Goal: Task Accomplishment & Management: Manage account settings

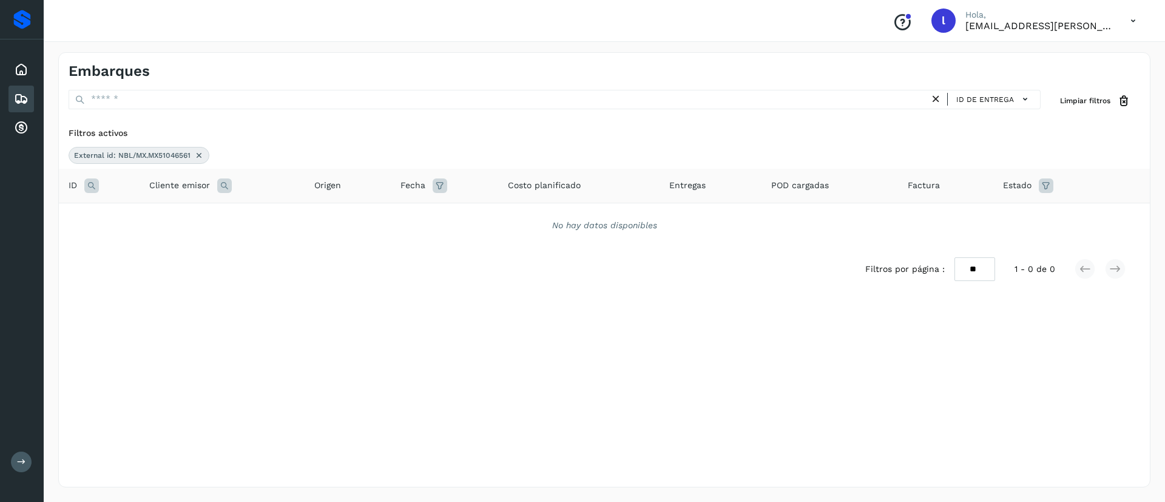
click at [1134, 24] on icon at bounding box center [1132, 20] width 25 height 25
click at [1061, 49] on div "Cerrar sesión" at bounding box center [1072, 54] width 144 height 23
click at [1138, 18] on icon at bounding box center [1132, 20] width 25 height 25
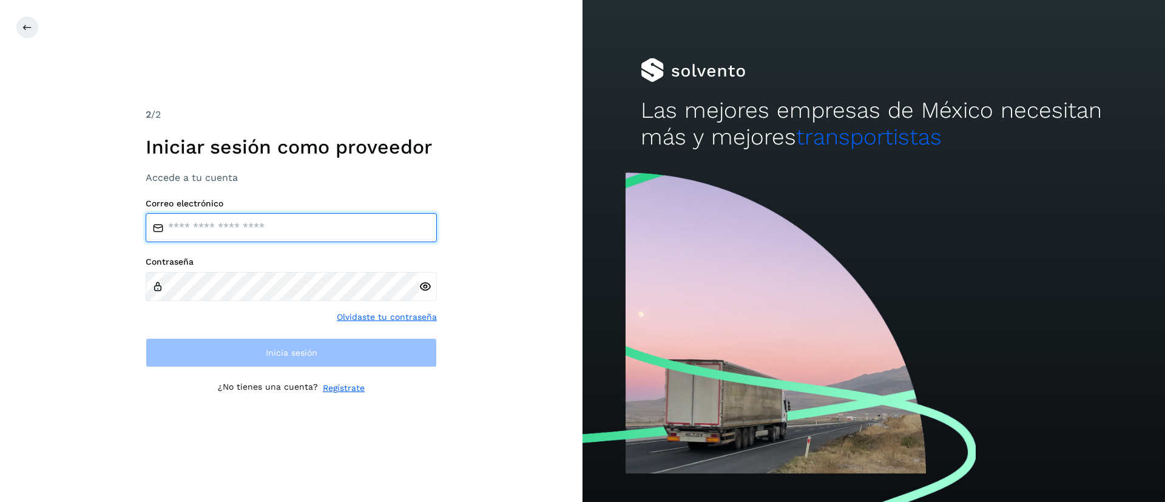
type input "**********"
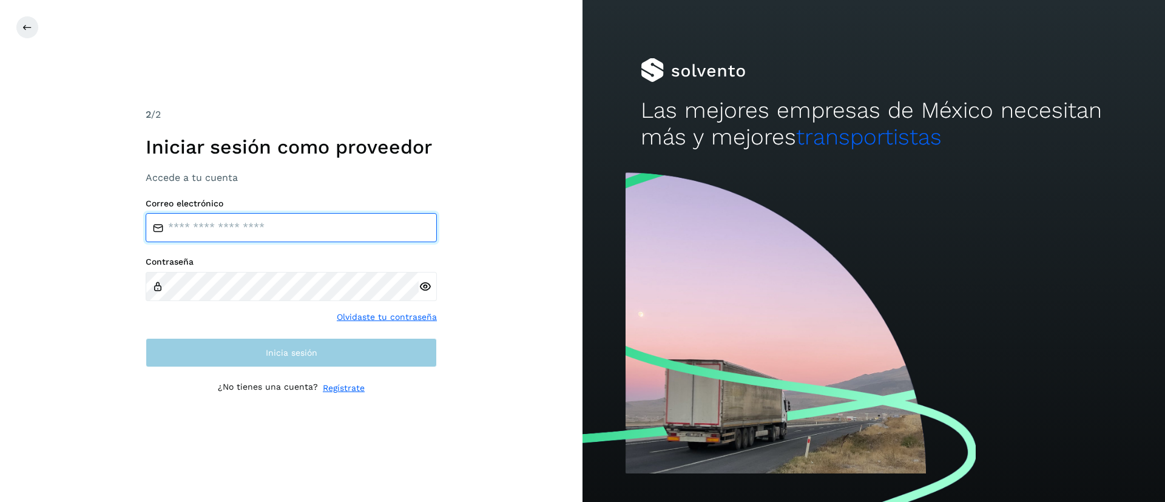
type input "**********"
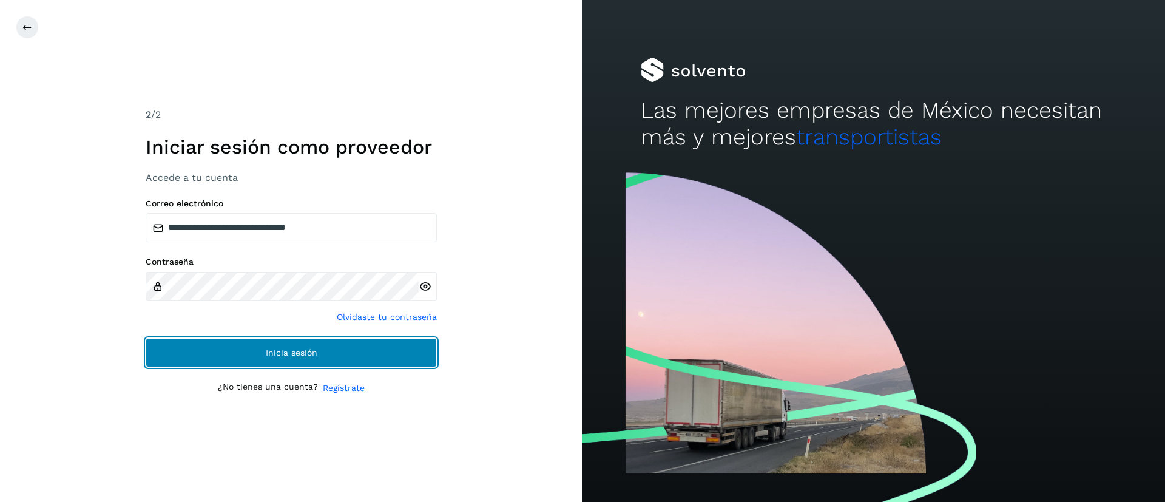
click at [271, 355] on span "Inicia sesión" at bounding box center [292, 352] width 52 height 8
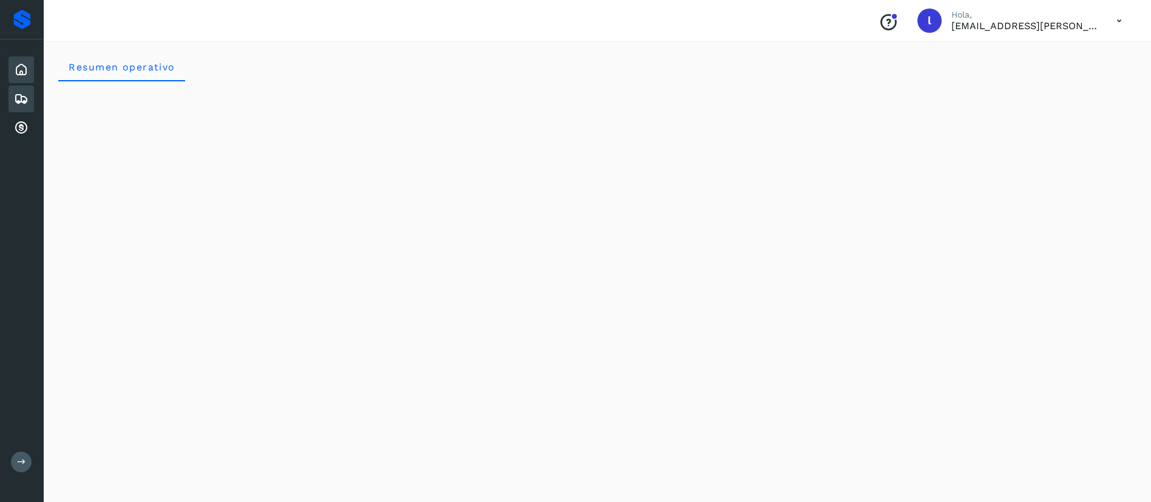
click at [19, 98] on icon at bounding box center [21, 99] width 15 height 15
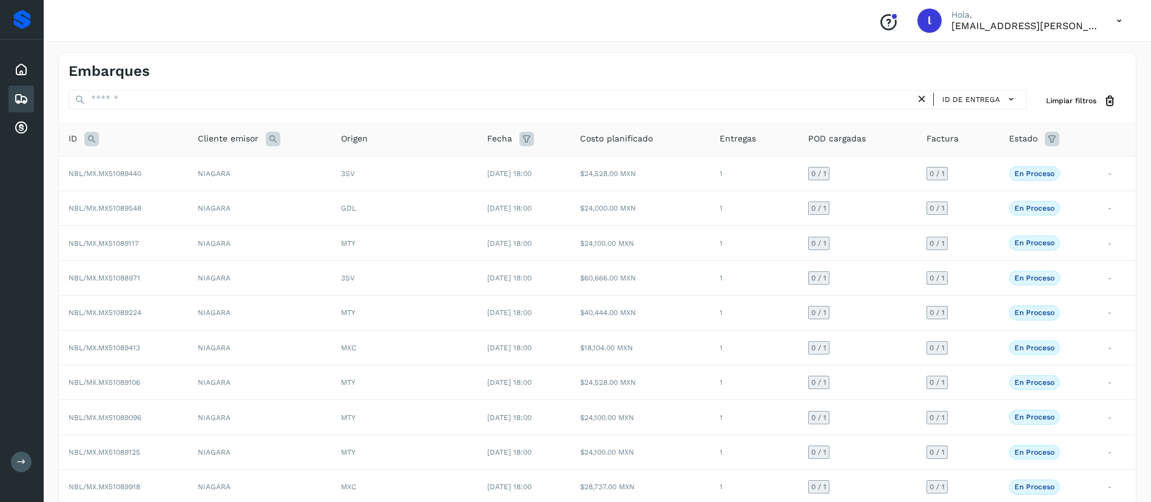
click at [94, 136] on icon at bounding box center [91, 139] width 15 height 15
click at [136, 170] on input "text" at bounding box center [171, 169] width 149 height 19
paste input "**********"
type input "**********"
click at [197, 204] on span "Buscar" at bounding box center [203, 199] width 24 height 11
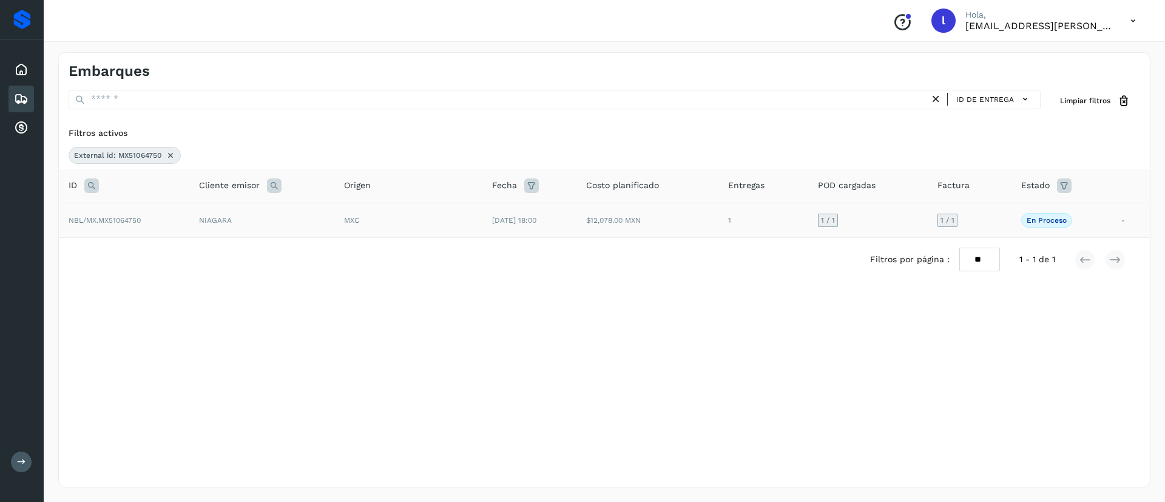
click at [624, 211] on td "$12,078.00 MXN" at bounding box center [646, 220] width 141 height 35
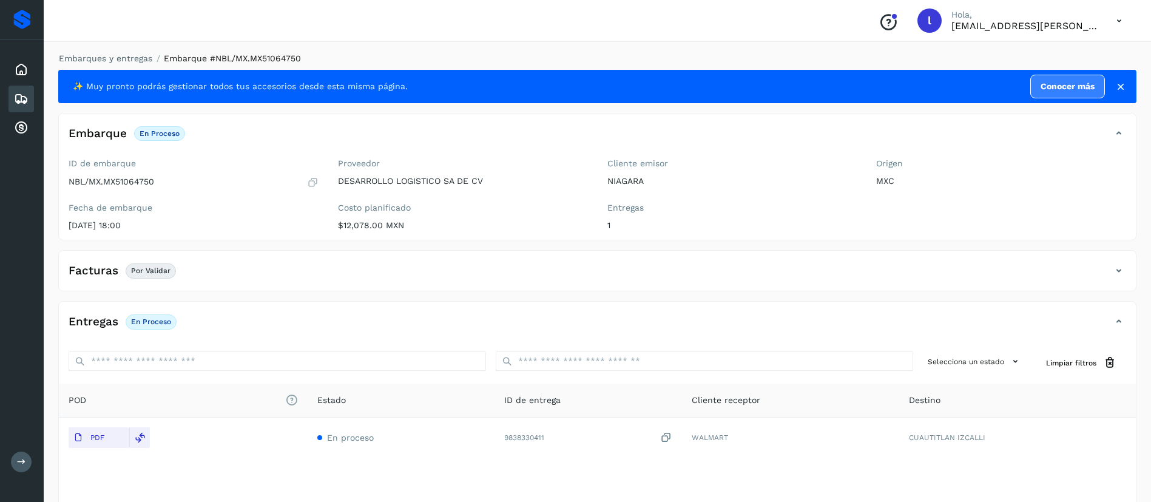
click at [218, 277] on div "Facturas Por validar" at bounding box center [585, 270] width 1052 height 21
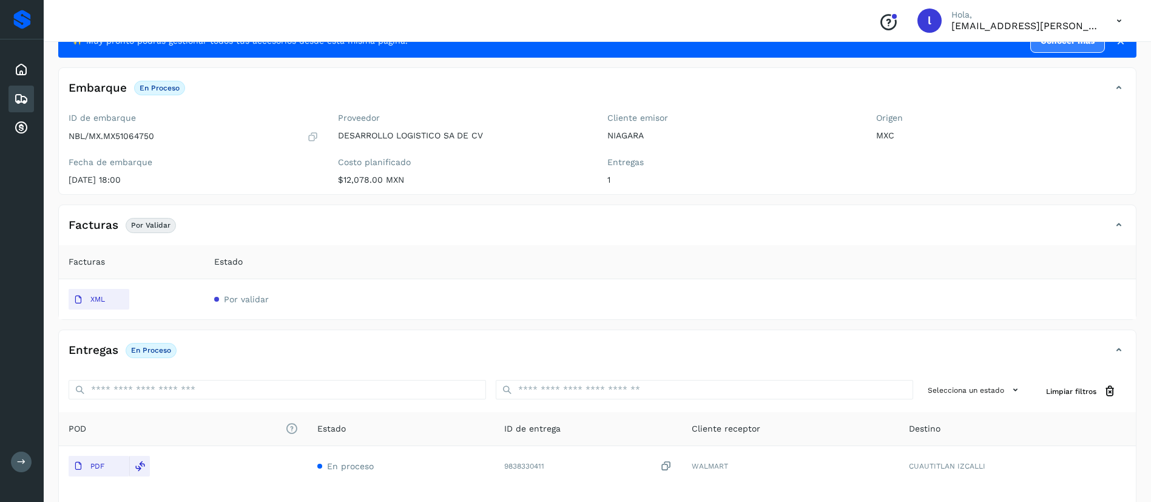
scroll to position [47, 0]
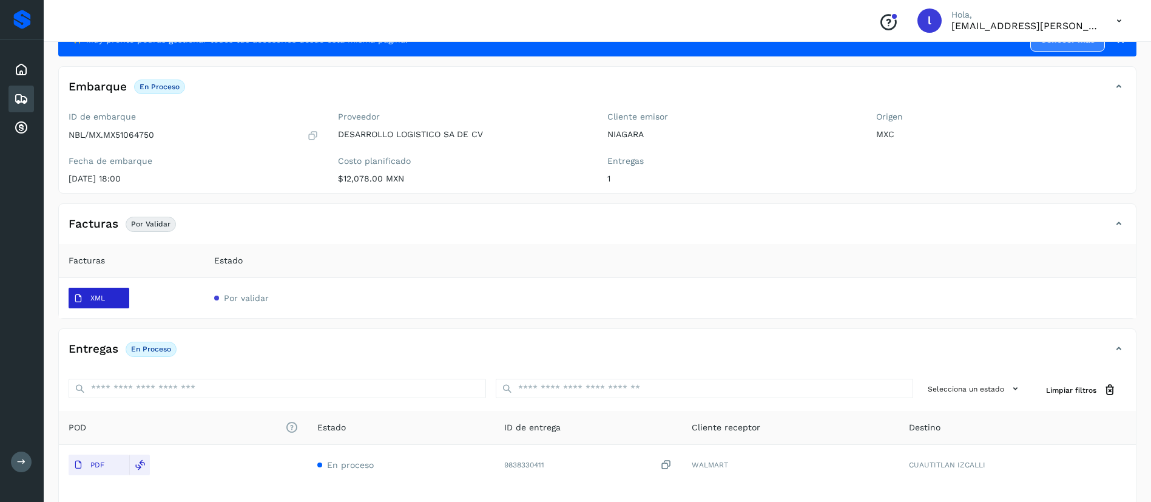
click at [84, 298] on span "XML" at bounding box center [89, 298] width 41 height 19
click at [14, 102] on icon at bounding box center [21, 99] width 15 height 15
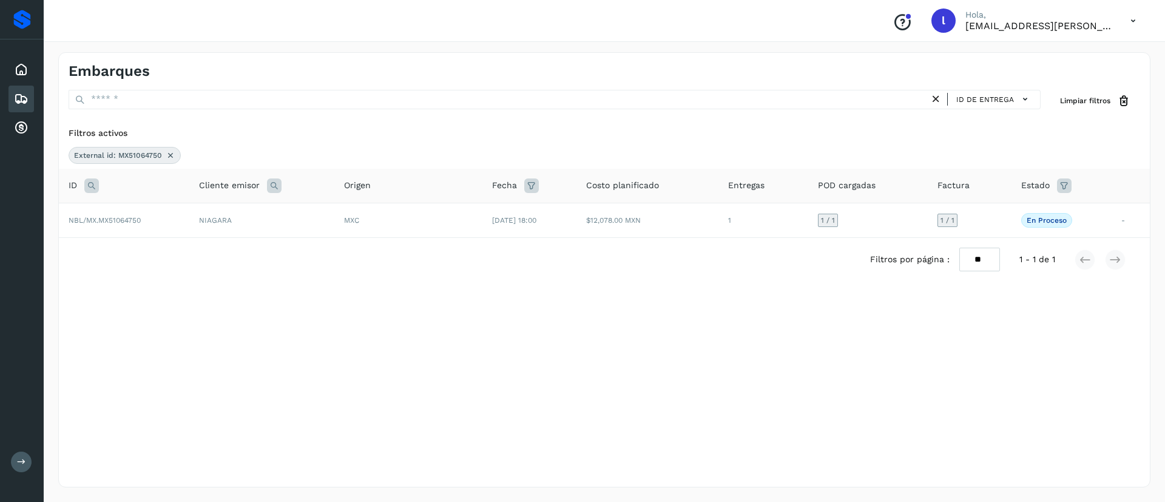
click at [172, 153] on icon at bounding box center [171, 155] width 10 height 10
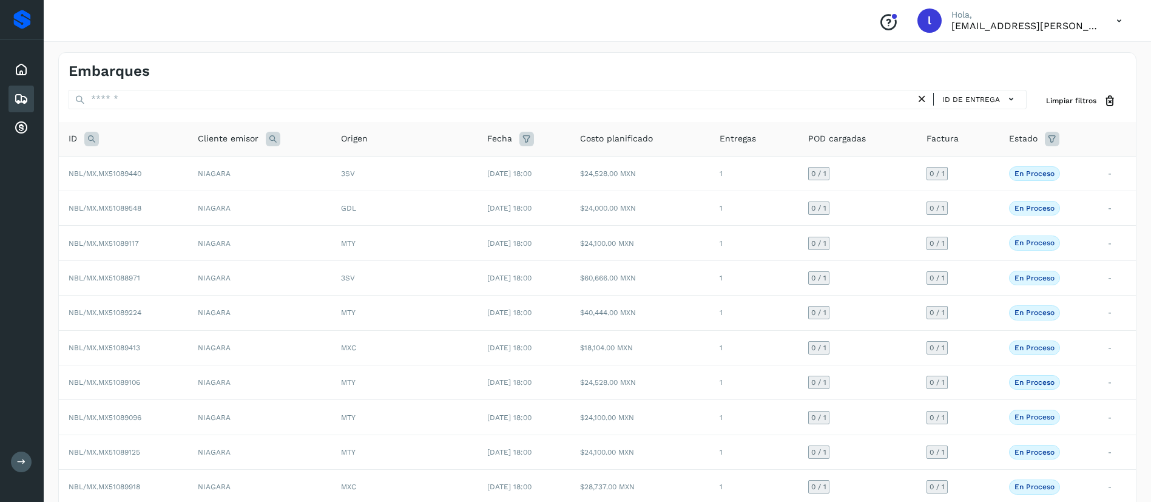
click at [90, 138] on icon at bounding box center [91, 139] width 15 height 15
click at [133, 170] on input "text" at bounding box center [171, 169] width 149 height 19
paste input "**********"
type input "**********"
click at [206, 198] on span "Buscar" at bounding box center [203, 199] width 24 height 11
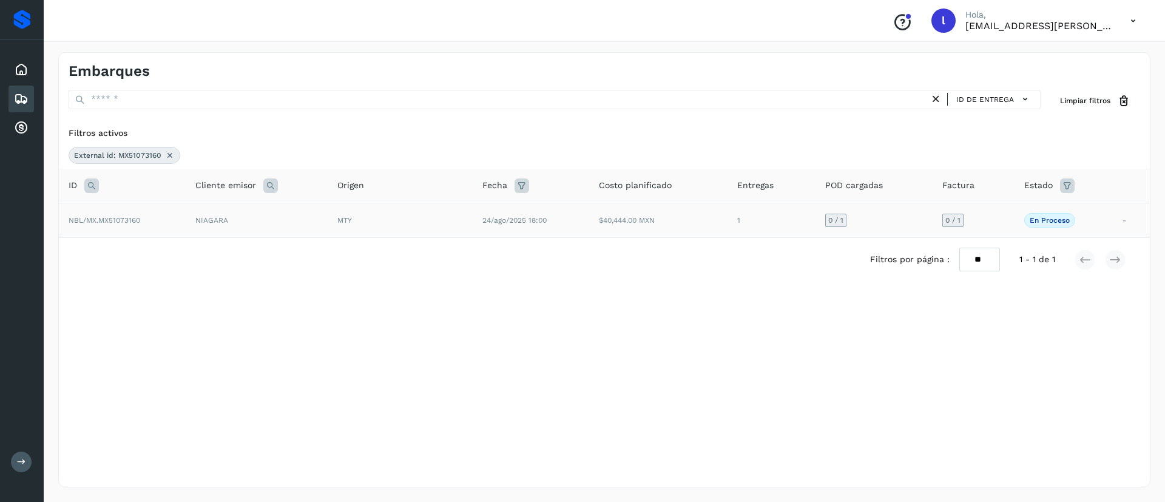
click at [637, 222] on td "$40,444.00 MXN" at bounding box center [658, 220] width 138 height 35
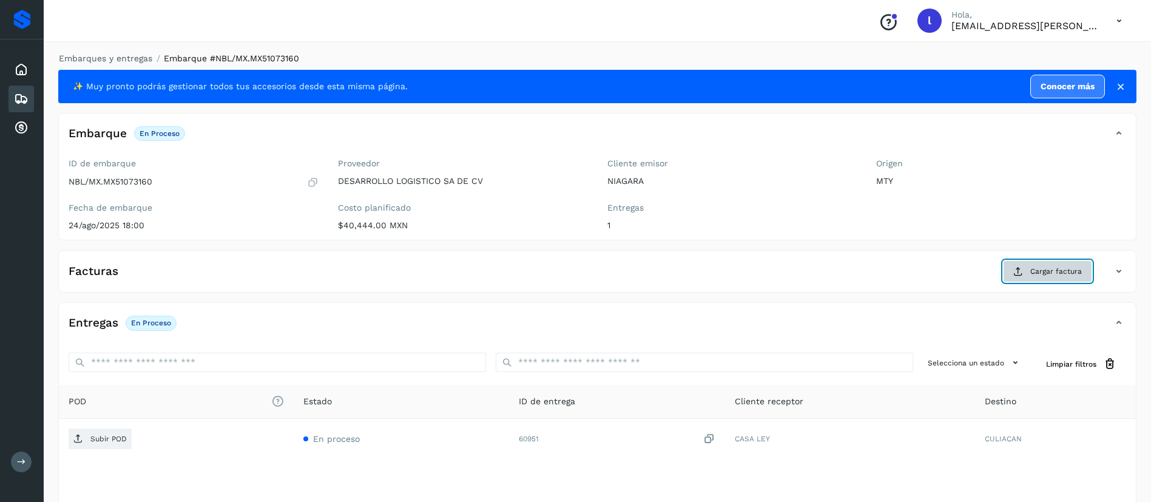
click at [1037, 269] on span "Cargar factura" at bounding box center [1056, 271] width 52 height 11
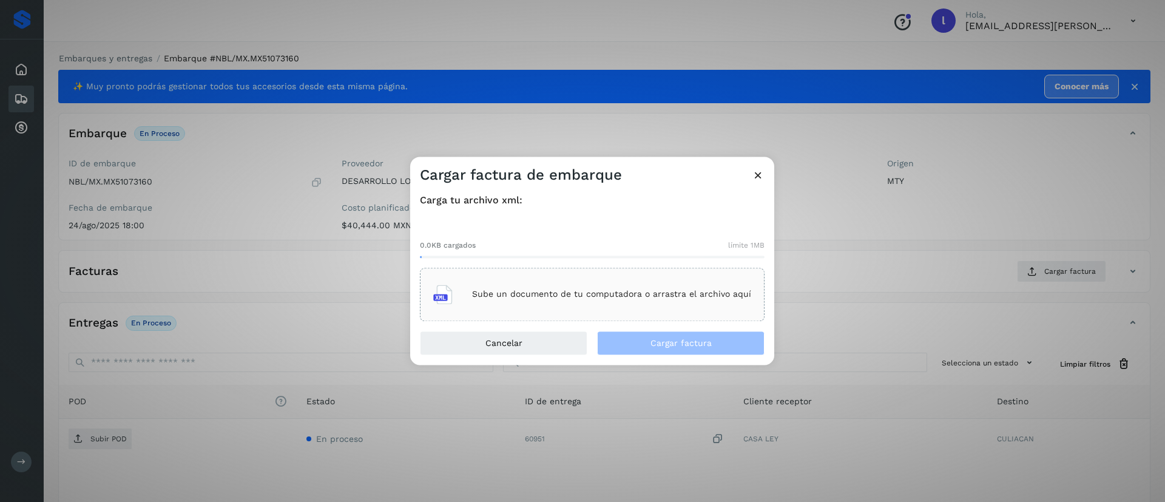
click at [540, 294] on p "Sube un documento de tu computadora o arrastra el archivo aquí" at bounding box center [611, 294] width 279 height 10
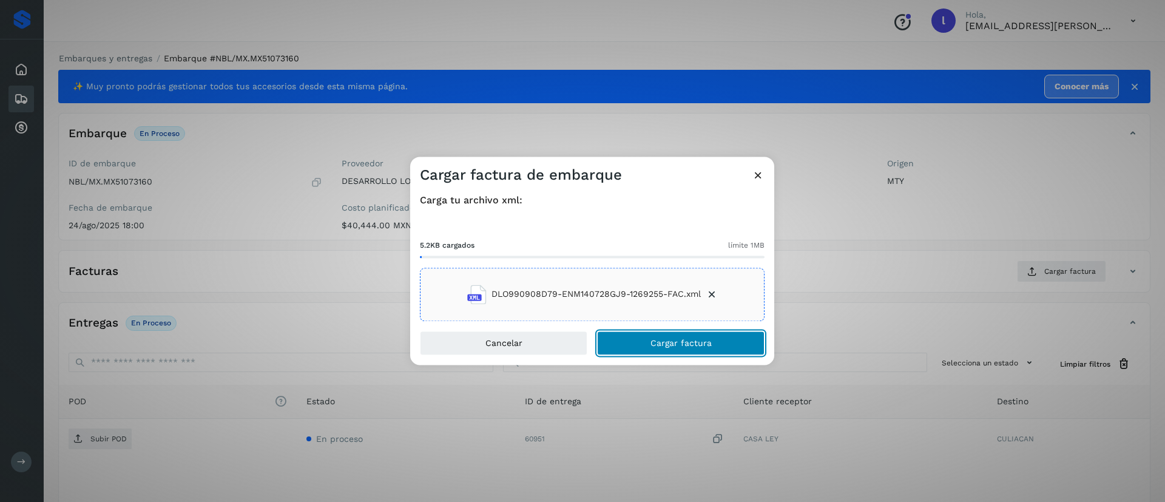
click at [648, 331] on button "Cargar factura" at bounding box center [680, 343] width 167 height 24
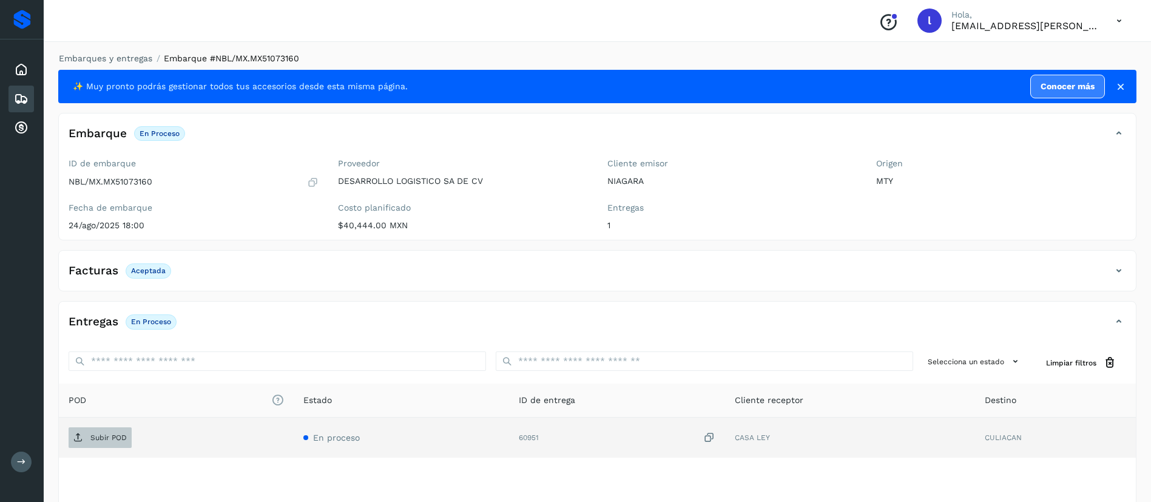
click at [104, 436] on p "Subir POD" at bounding box center [108, 437] width 36 height 8
click at [19, 95] on icon at bounding box center [21, 99] width 15 height 15
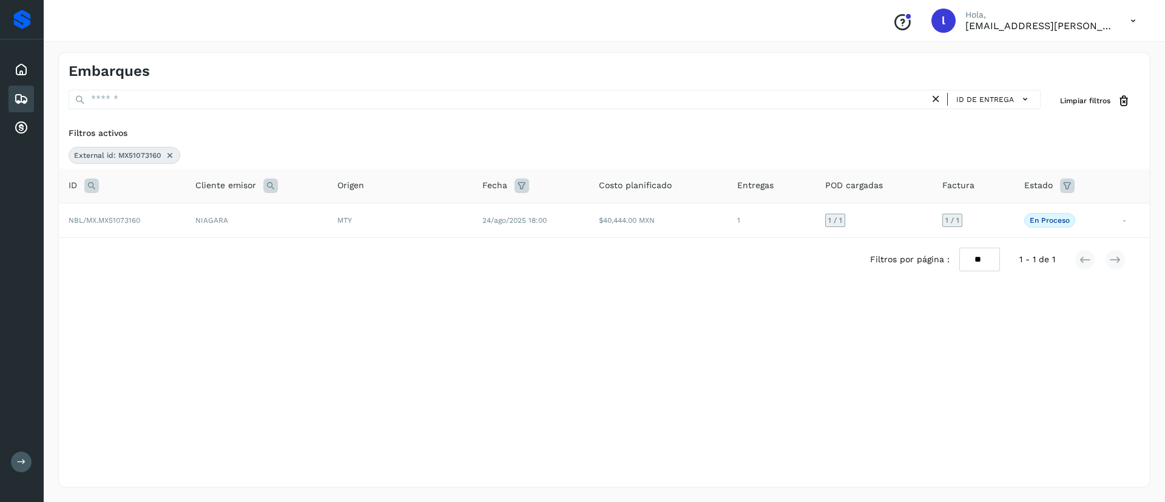
click at [169, 161] on div "External id: MX51073160" at bounding box center [125, 155] width 112 height 17
click at [169, 157] on icon at bounding box center [170, 155] width 10 height 10
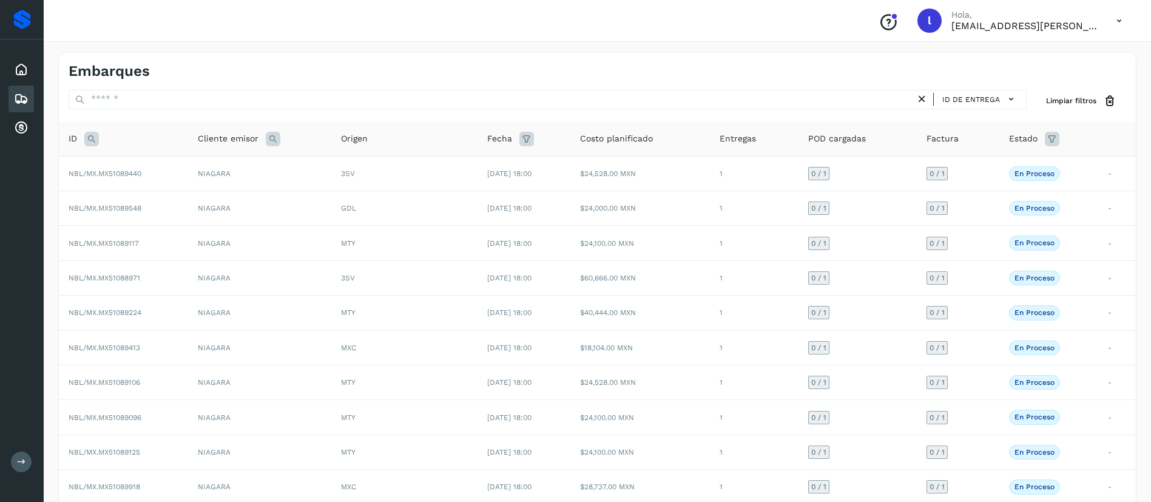
click at [93, 135] on icon at bounding box center [91, 139] width 15 height 15
click at [124, 166] on input "text" at bounding box center [171, 169] width 149 height 19
paste input "**********"
type input "**********"
click at [214, 200] on span "Buscar" at bounding box center [203, 199] width 24 height 11
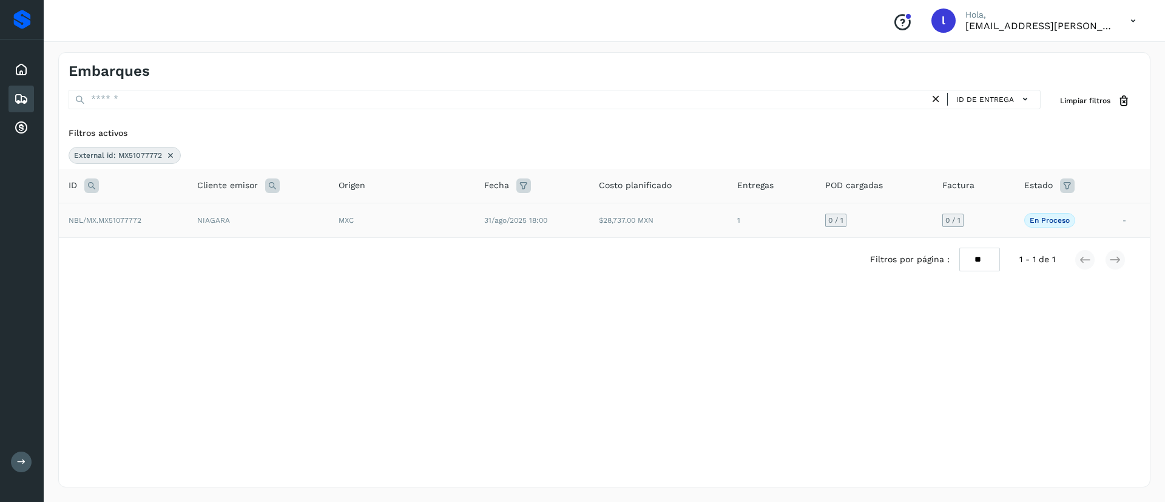
click at [550, 212] on td "31/ago/2025 18:00" at bounding box center [531, 220] width 115 height 35
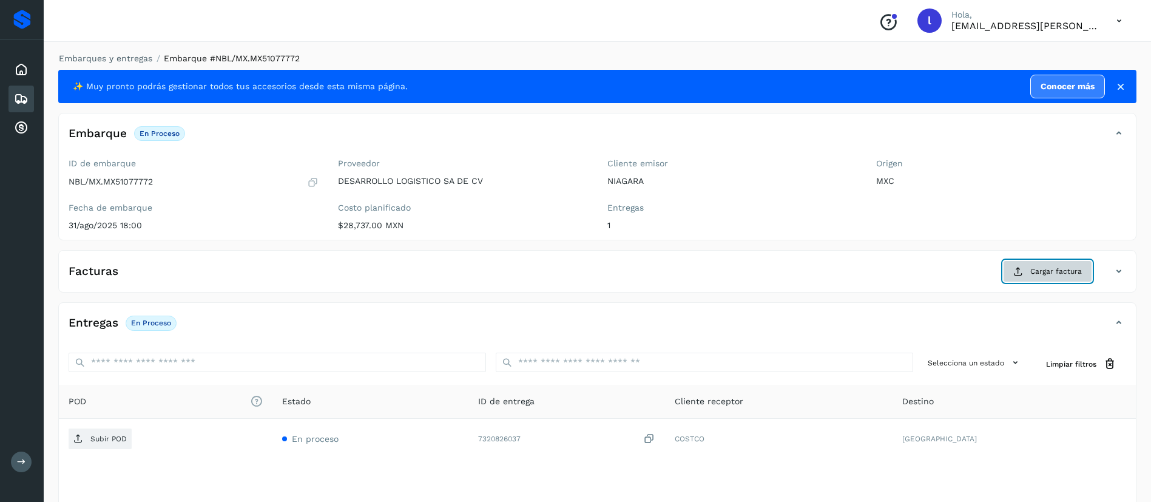
click at [1026, 269] on button "Cargar factura" at bounding box center [1047, 271] width 89 height 22
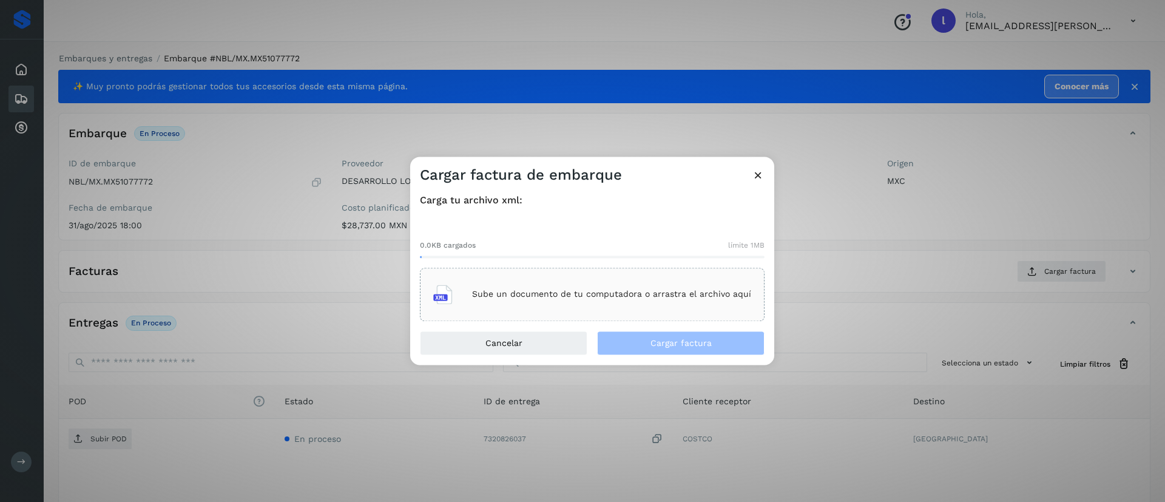
click at [570, 300] on div "Sube un documento de tu computadora o arrastra el archivo aquí" at bounding box center [592, 294] width 318 height 33
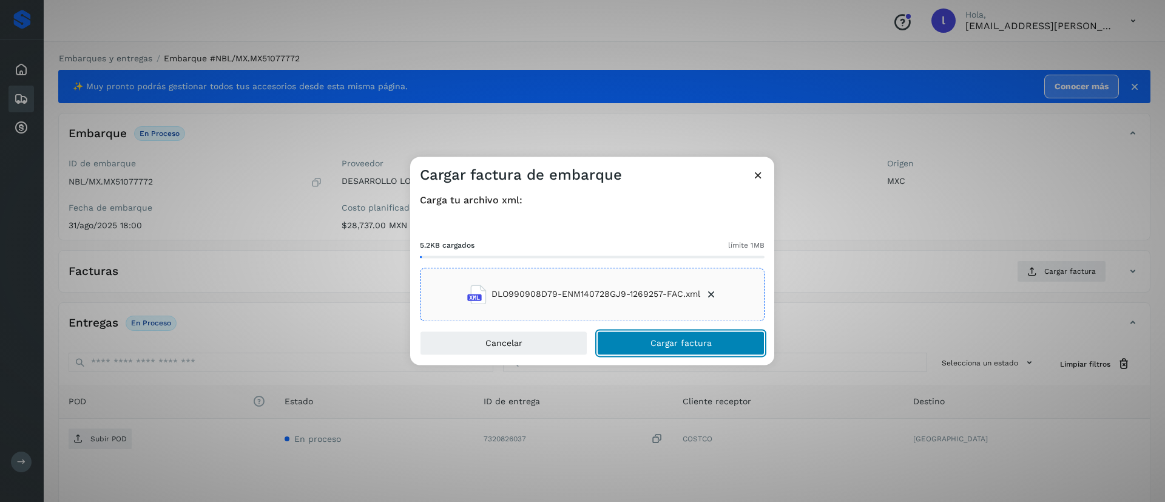
click at [674, 352] on button "Cargar factura" at bounding box center [680, 343] width 167 height 24
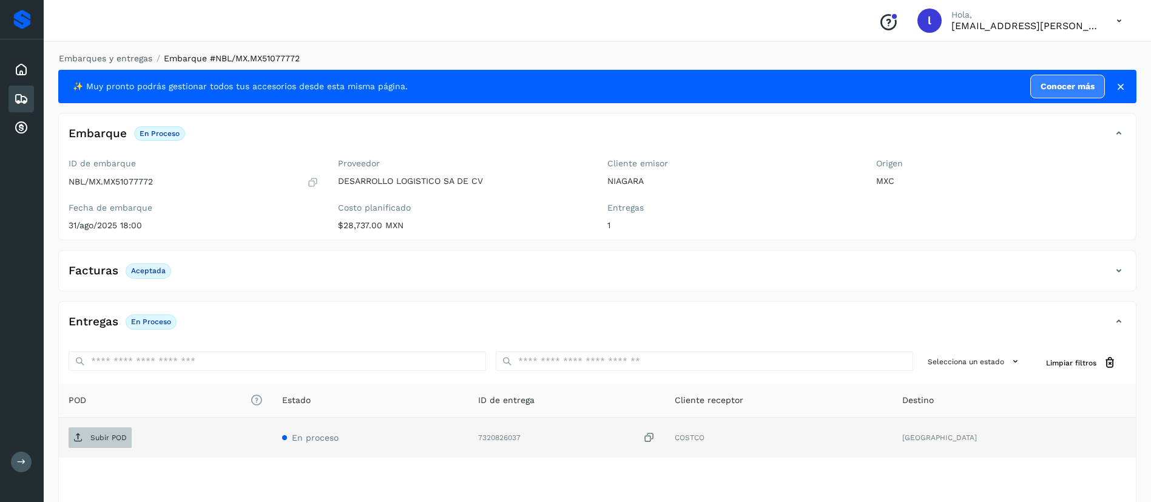
click at [102, 434] on p "Subir POD" at bounding box center [108, 437] width 36 height 8
click at [24, 98] on icon at bounding box center [21, 99] width 15 height 15
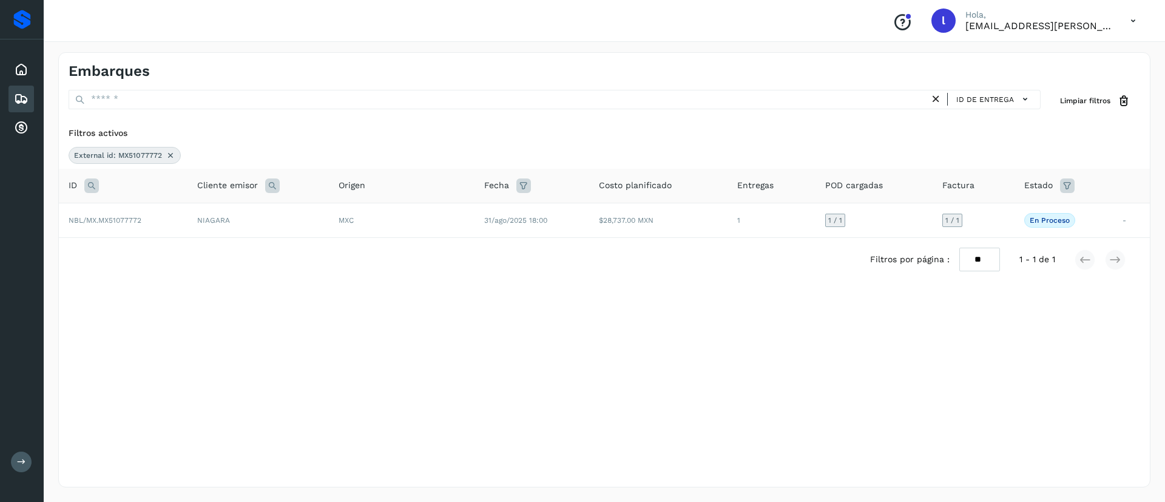
click at [168, 153] on icon at bounding box center [171, 155] width 10 height 10
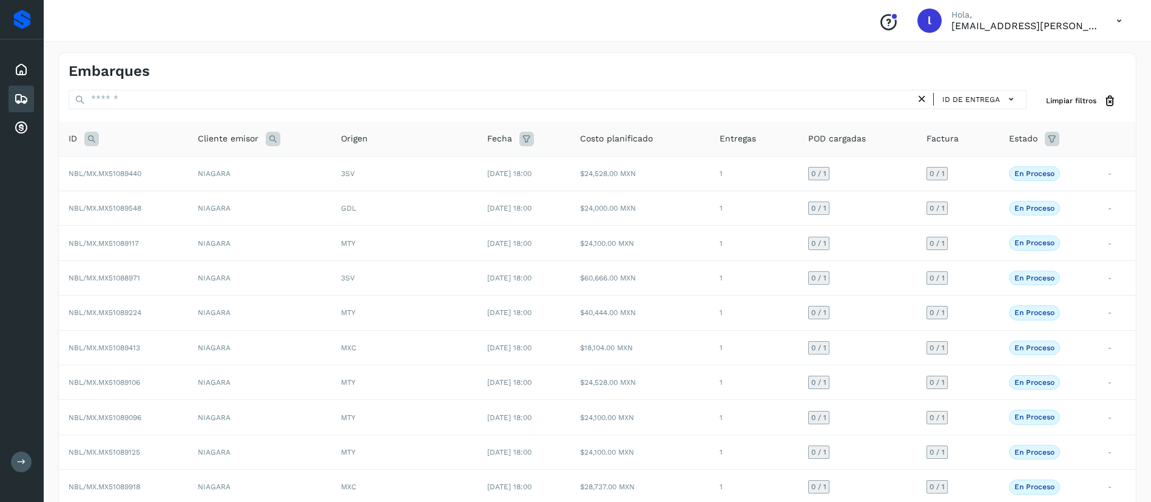
click at [92, 138] on icon at bounding box center [91, 139] width 15 height 15
click at [133, 178] on input "text" at bounding box center [171, 169] width 149 height 19
paste input "**********"
type input "**********"
click at [231, 194] on button "Buscar" at bounding box center [203, 200] width 86 height 22
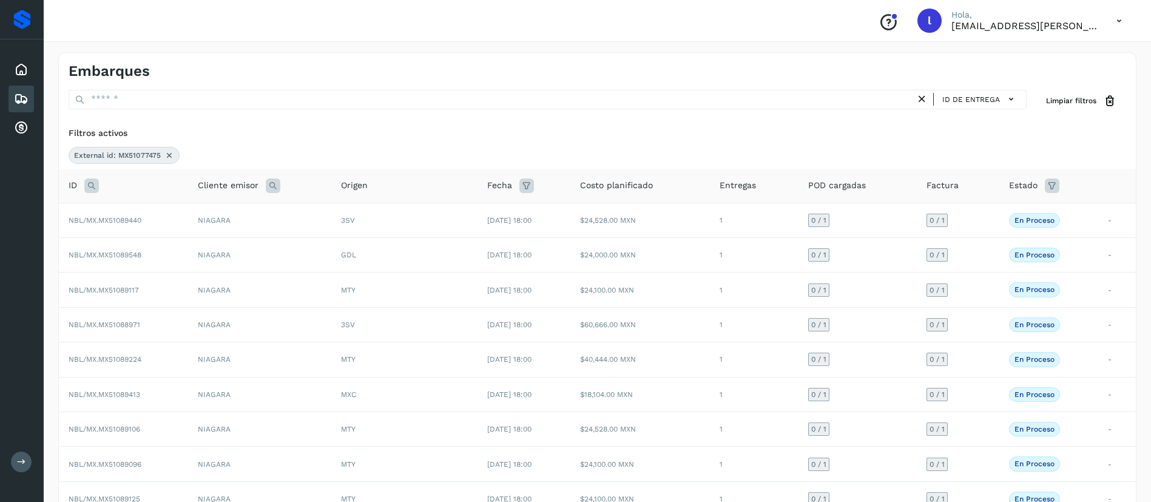
click at [231, 194] on button "Buscar" at bounding box center [203, 194] width 86 height 22
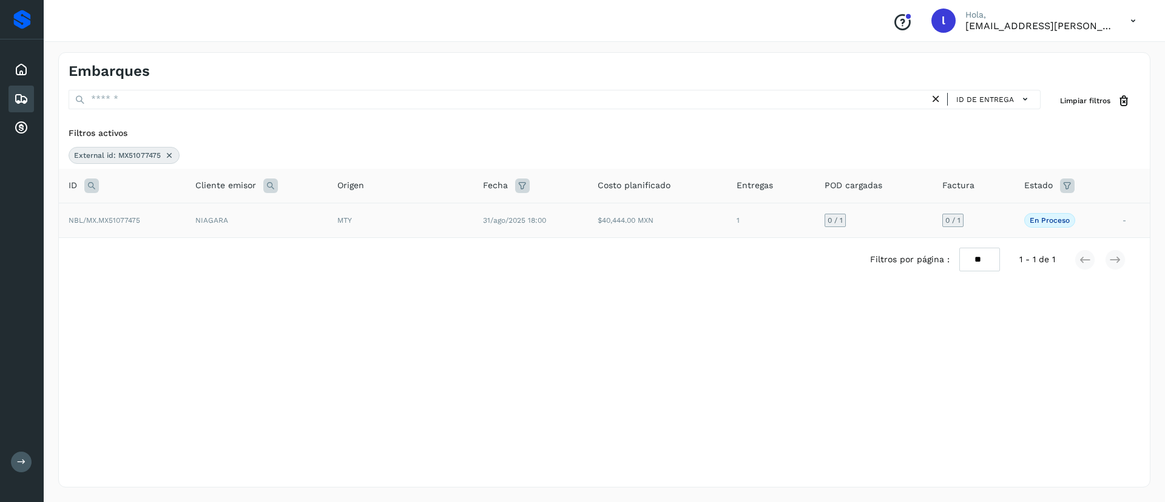
click at [223, 229] on td "NIAGARA" at bounding box center [257, 220] width 142 height 35
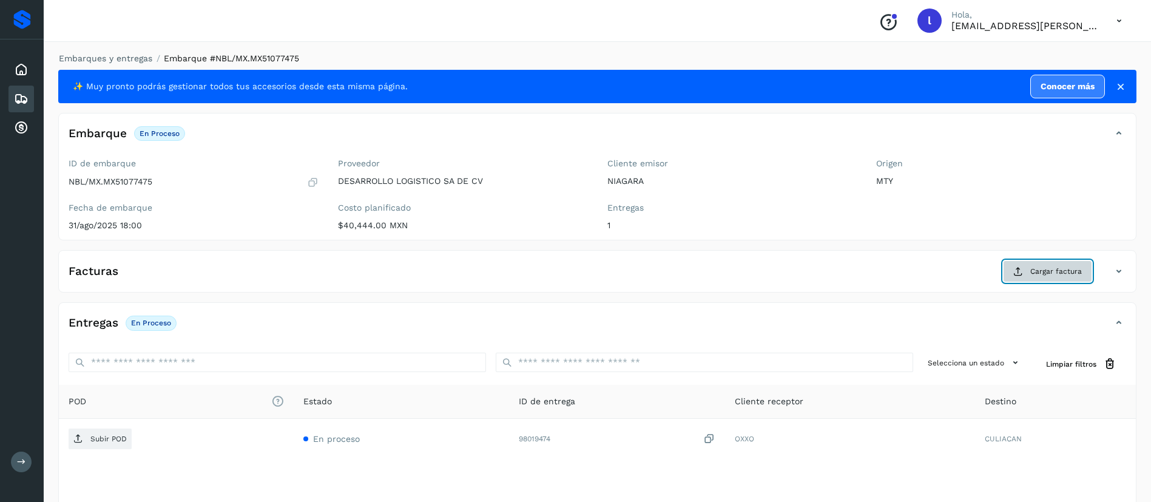
click at [1038, 269] on span "Cargar factura" at bounding box center [1056, 271] width 52 height 11
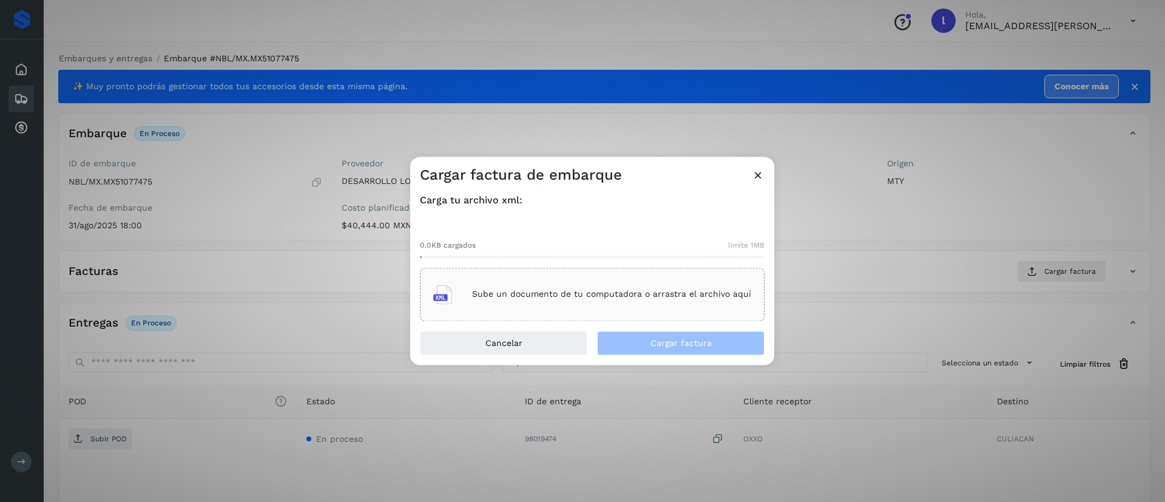
click at [597, 294] on p "Sube un documento de tu computadora o arrastra el archivo aquí" at bounding box center [611, 294] width 279 height 10
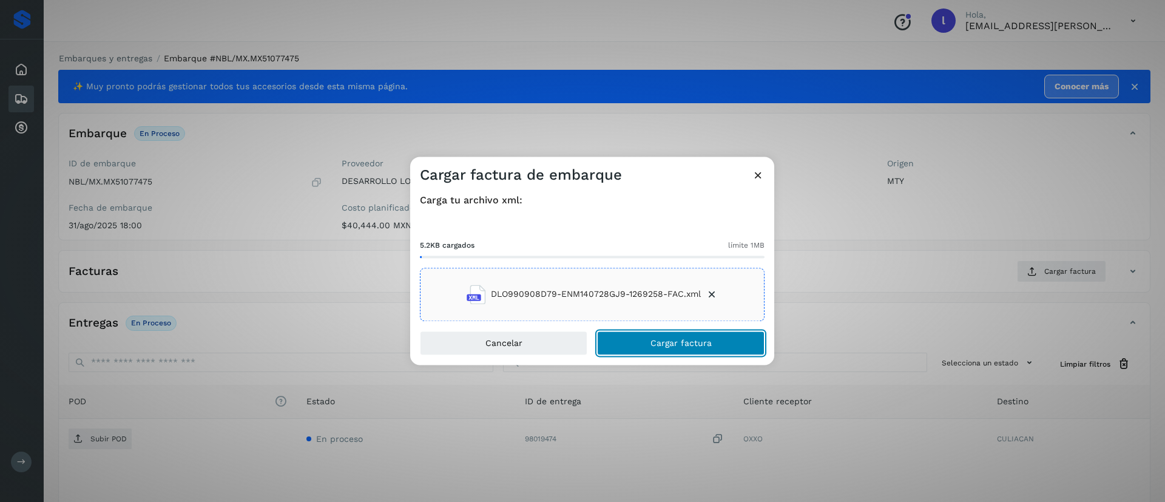
click at [670, 342] on span "Cargar factura" at bounding box center [680, 342] width 61 height 8
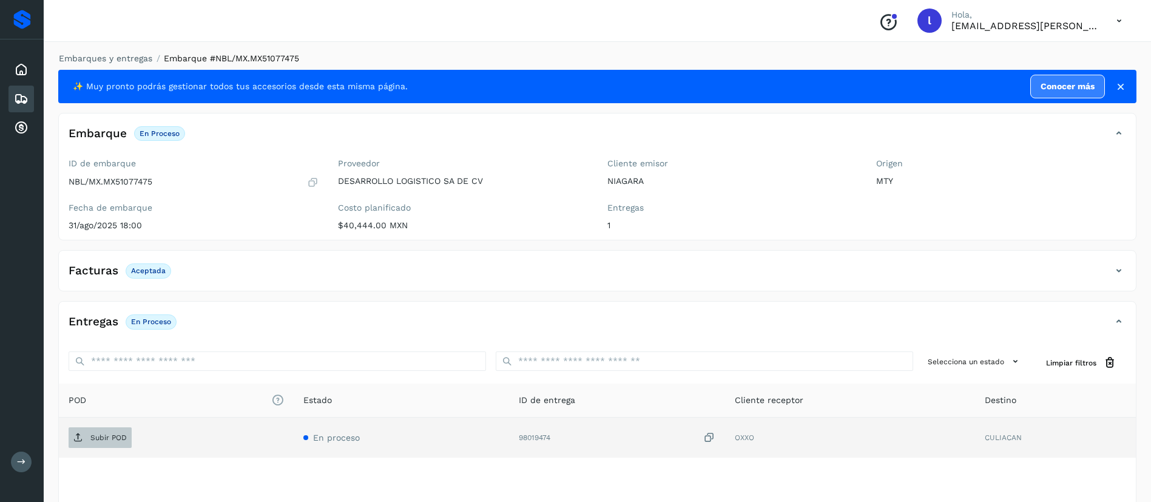
click at [86, 432] on span "Subir POD" at bounding box center [100, 437] width 63 height 19
click at [20, 94] on icon at bounding box center [21, 99] width 15 height 15
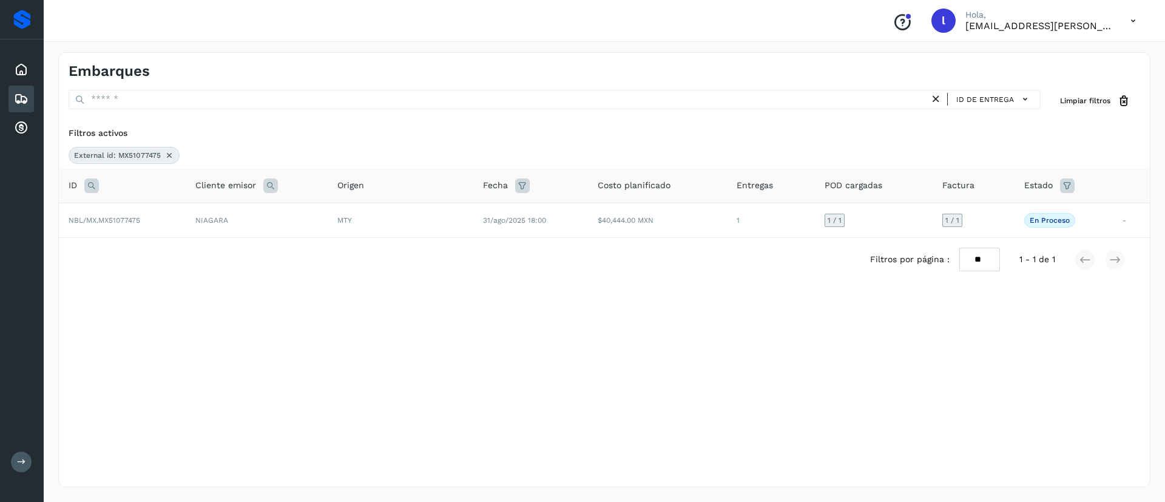
click at [169, 155] on icon at bounding box center [169, 155] width 10 height 10
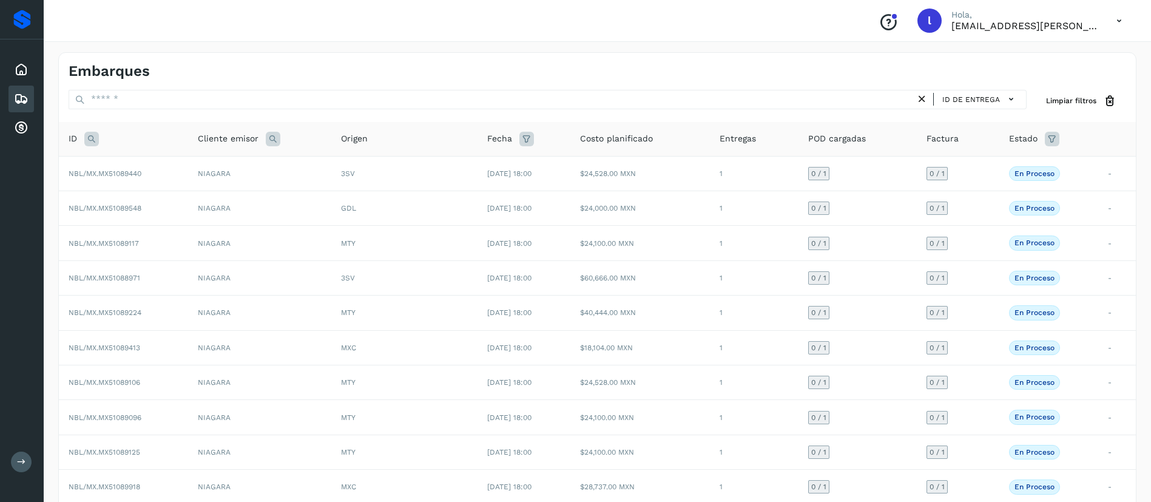
click at [92, 136] on icon at bounding box center [91, 139] width 15 height 15
click at [138, 175] on input "text" at bounding box center [171, 169] width 149 height 19
paste input "**********"
type input "**********"
click at [193, 196] on span "Buscar" at bounding box center [203, 199] width 24 height 11
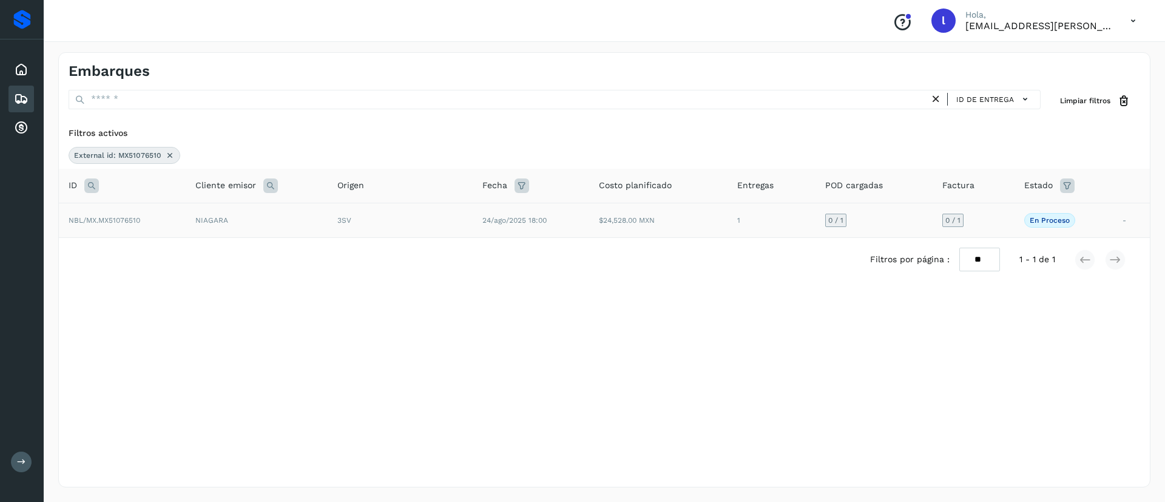
click at [496, 221] on span "24/ago/2025 18:00" at bounding box center [514, 220] width 64 height 8
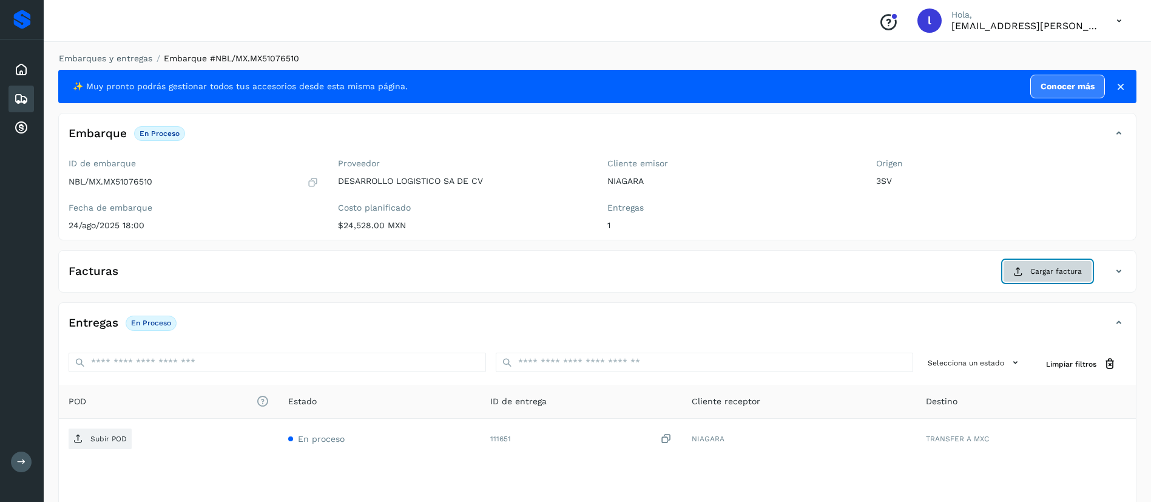
click at [1046, 266] on span "Cargar factura" at bounding box center [1056, 271] width 52 height 11
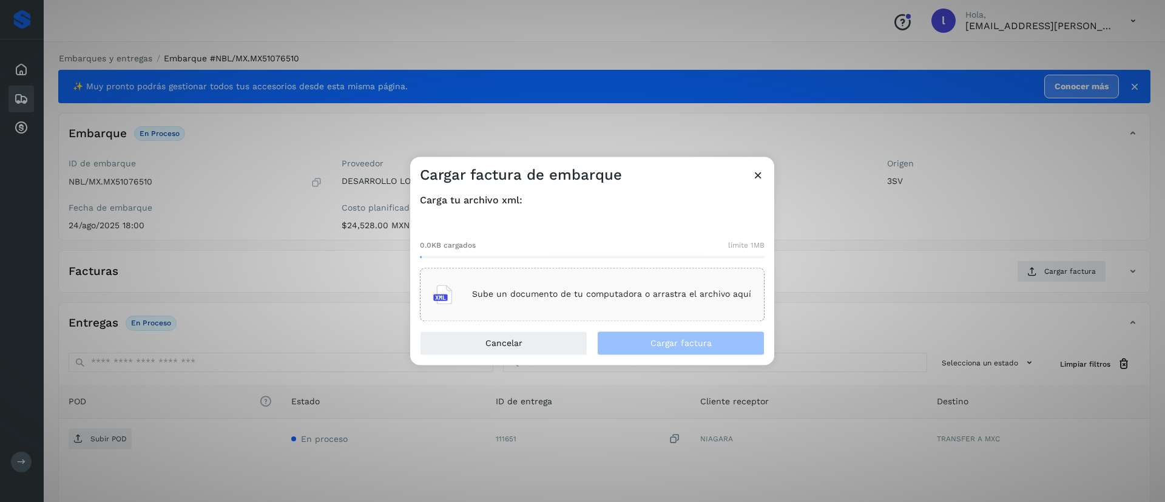
click at [550, 278] on div "Sube un documento de tu computadora o arrastra el archivo aquí" at bounding box center [592, 294] width 318 height 33
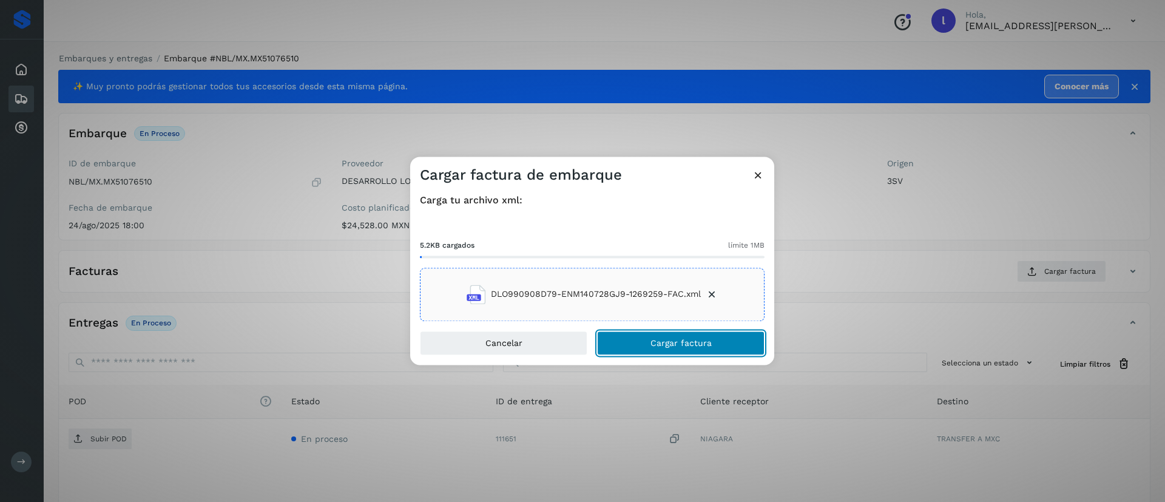
click at [673, 347] on span "Cargar factura" at bounding box center [680, 342] width 61 height 8
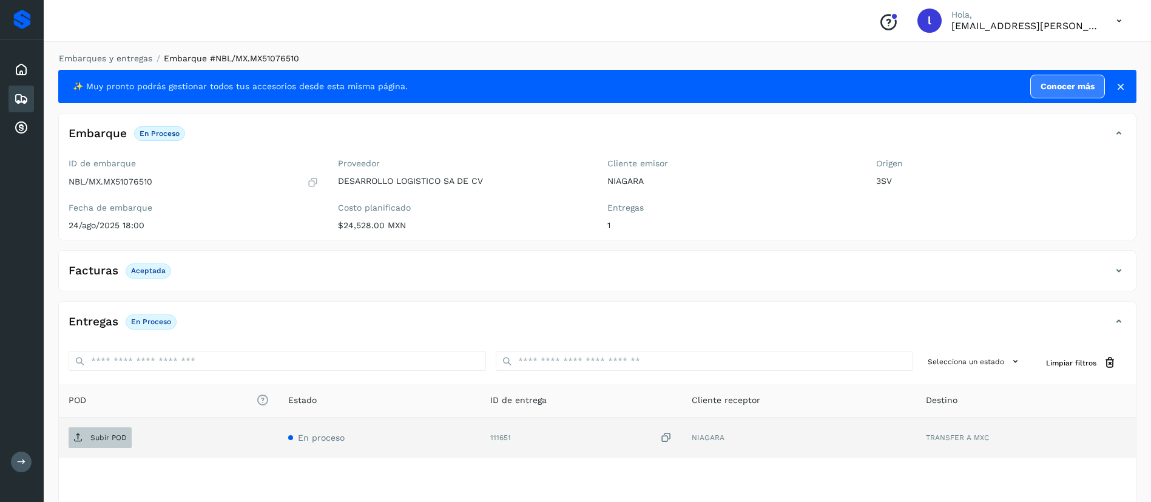
click at [116, 439] on p "Subir POD" at bounding box center [108, 437] width 36 height 8
click at [19, 96] on icon at bounding box center [21, 99] width 15 height 15
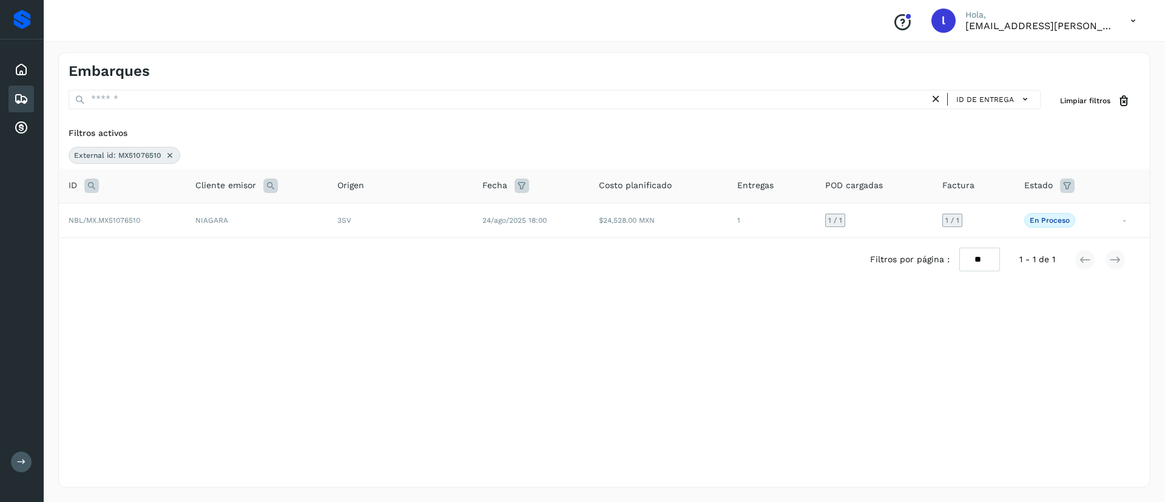
click at [167, 153] on icon at bounding box center [170, 155] width 10 height 10
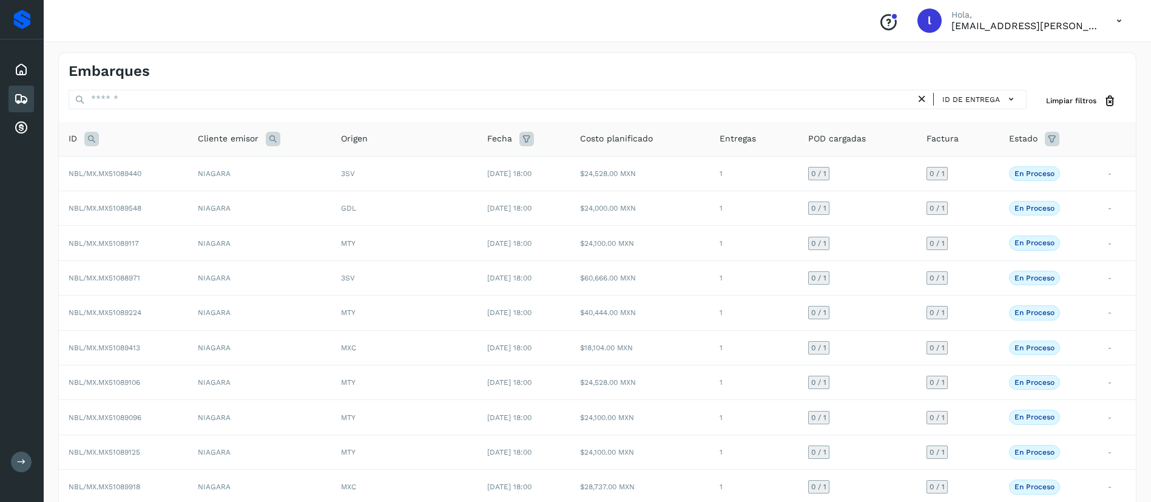
click at [90, 141] on icon at bounding box center [91, 139] width 15 height 15
click at [138, 179] on div "Cancelar Buscar" at bounding box center [171, 185] width 149 height 51
click at [139, 173] on input "text" at bounding box center [171, 169] width 149 height 19
paste input "**********"
type input "**********"
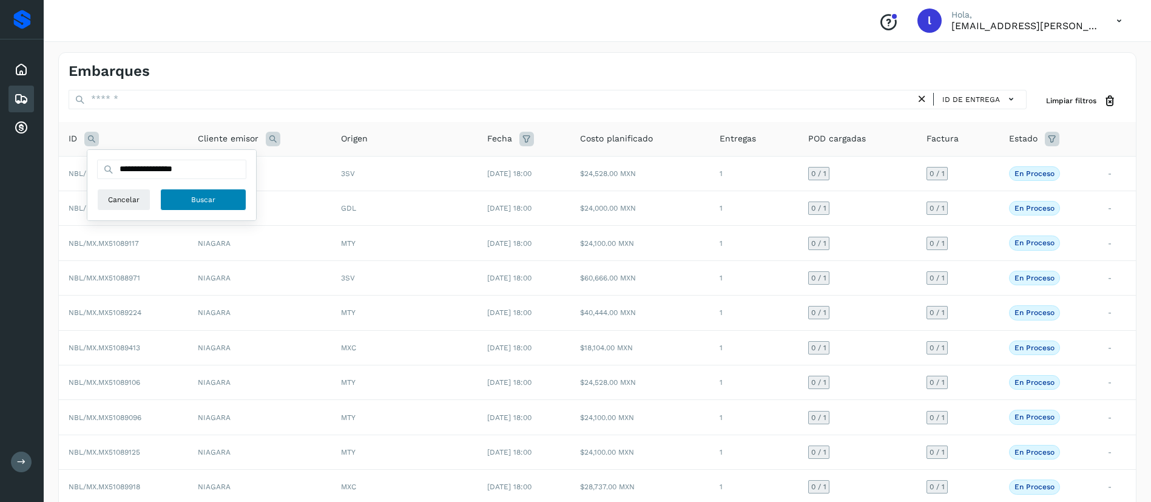
click at [198, 195] on span "Buscar" at bounding box center [203, 199] width 24 height 11
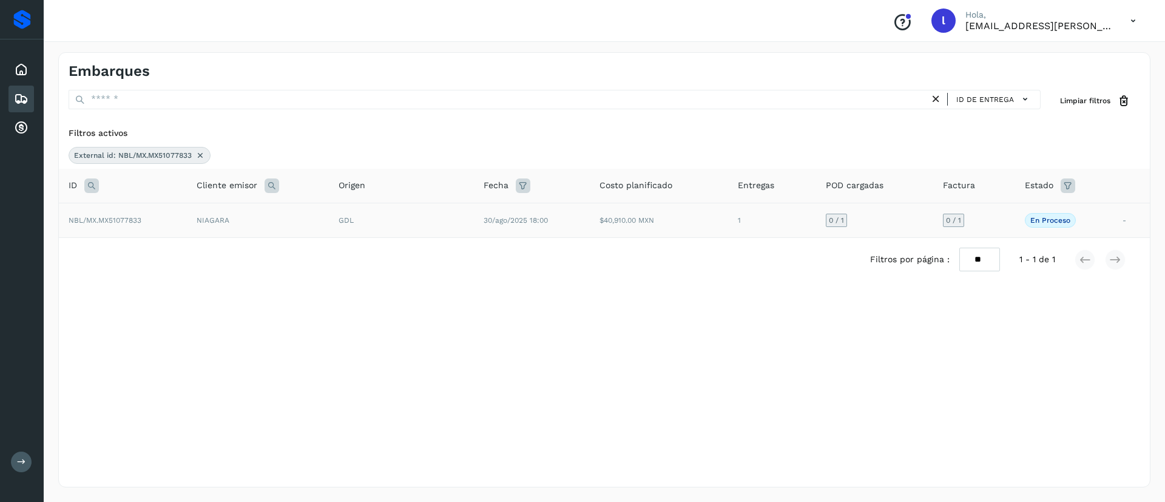
click at [341, 229] on td "GDL" at bounding box center [401, 220] width 145 height 35
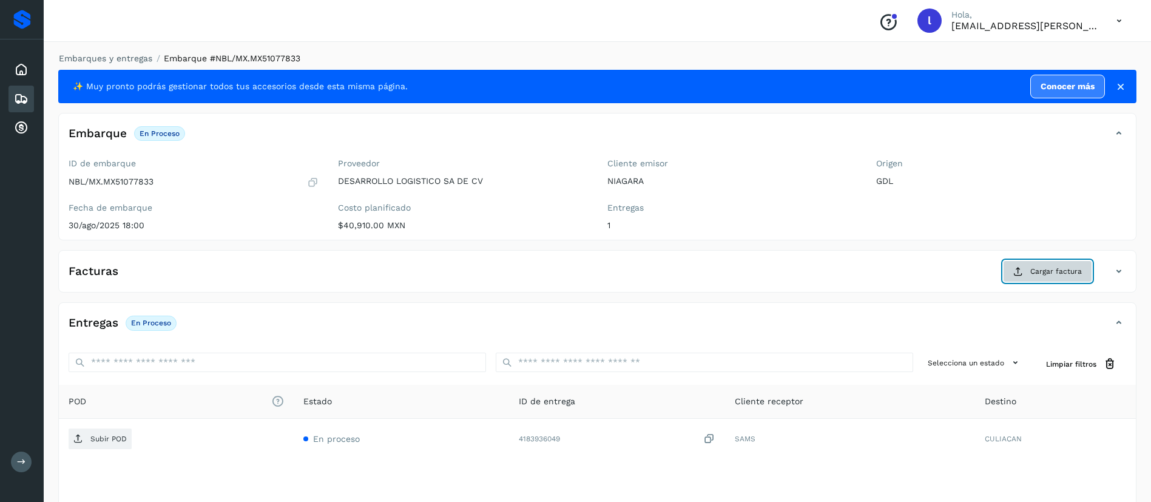
click at [1067, 269] on span "Cargar factura" at bounding box center [1056, 271] width 52 height 11
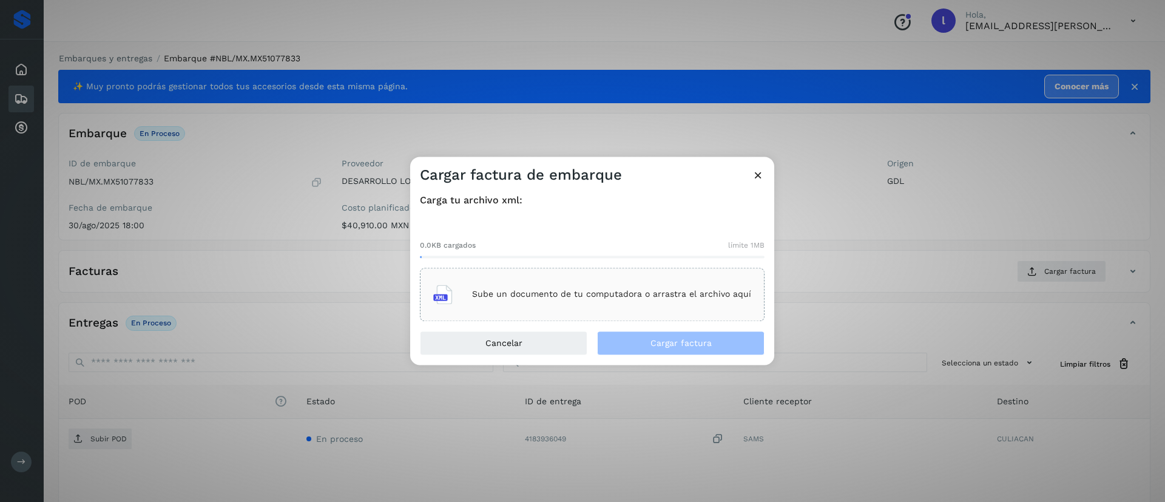
click at [536, 280] on div "Sube un documento de tu computadora o arrastra el archivo aquí" at bounding box center [592, 294] width 318 height 33
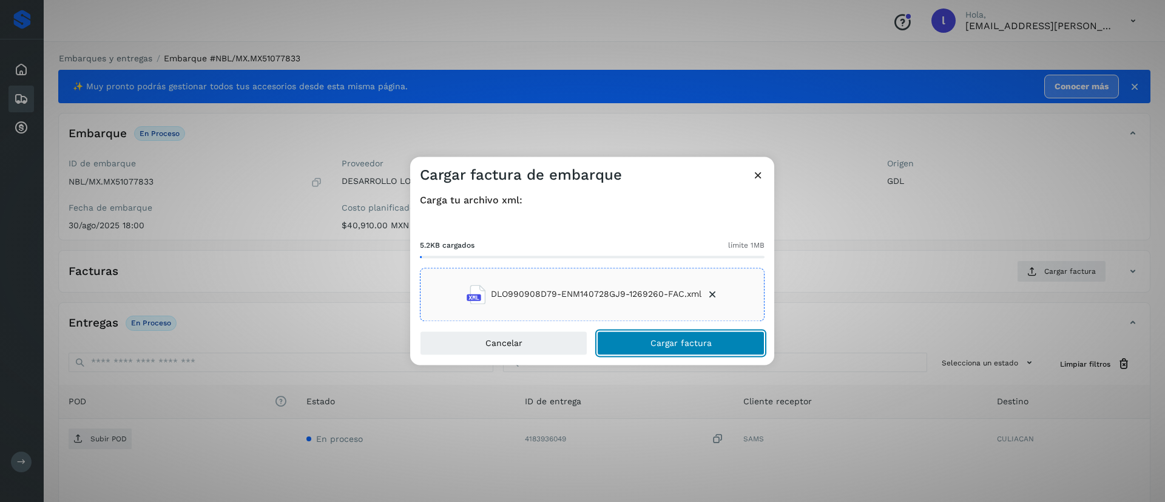
click at [704, 347] on span "Cargar factura" at bounding box center [680, 342] width 61 height 8
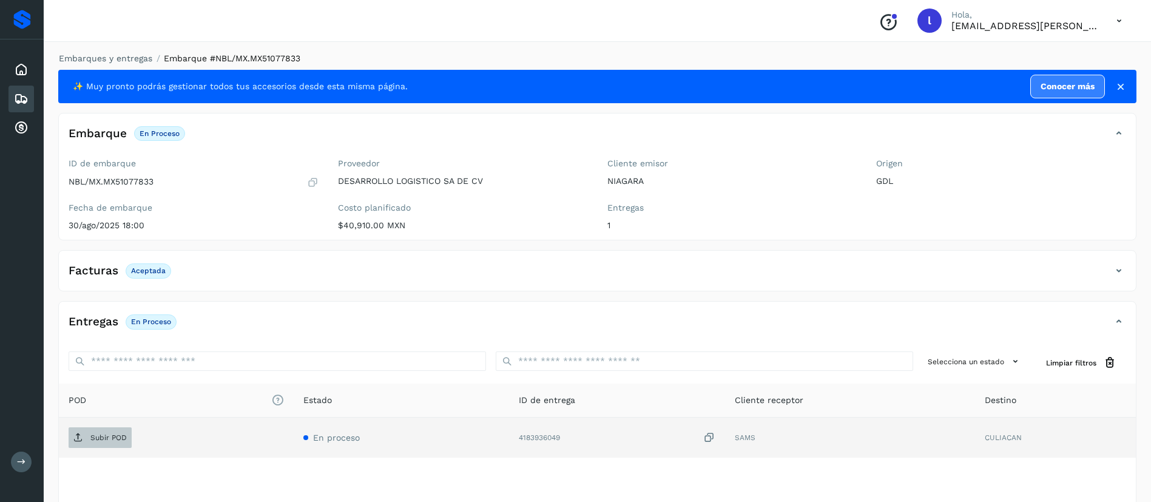
click at [106, 438] on p "Subir POD" at bounding box center [108, 437] width 36 height 8
click at [24, 102] on icon at bounding box center [21, 99] width 15 height 15
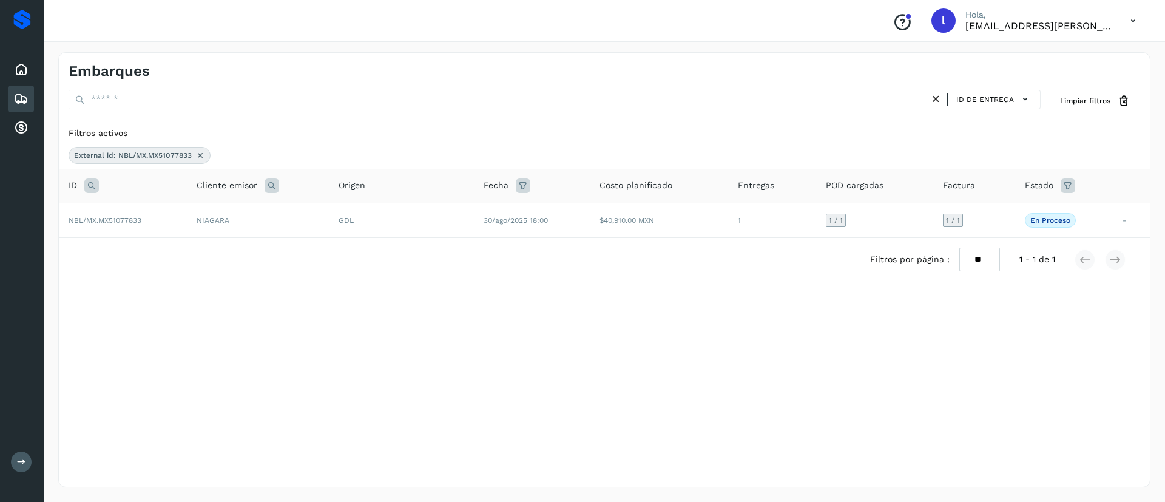
click at [203, 155] on icon at bounding box center [200, 155] width 10 height 10
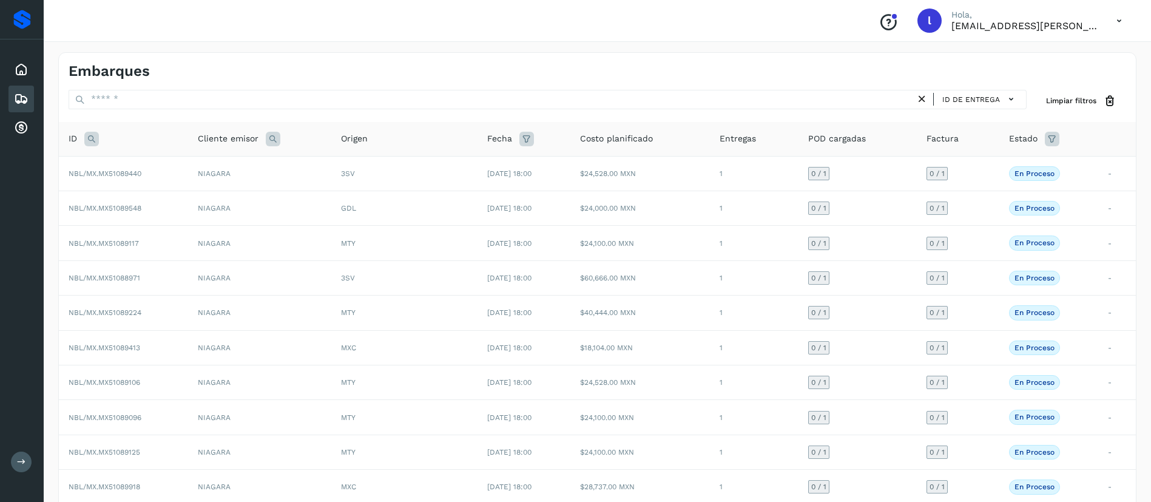
click at [96, 138] on icon at bounding box center [91, 139] width 15 height 15
click at [144, 170] on input "text" at bounding box center [171, 169] width 149 height 19
paste input "**********"
type input "**********"
click at [214, 200] on span "Buscar" at bounding box center [203, 199] width 24 height 11
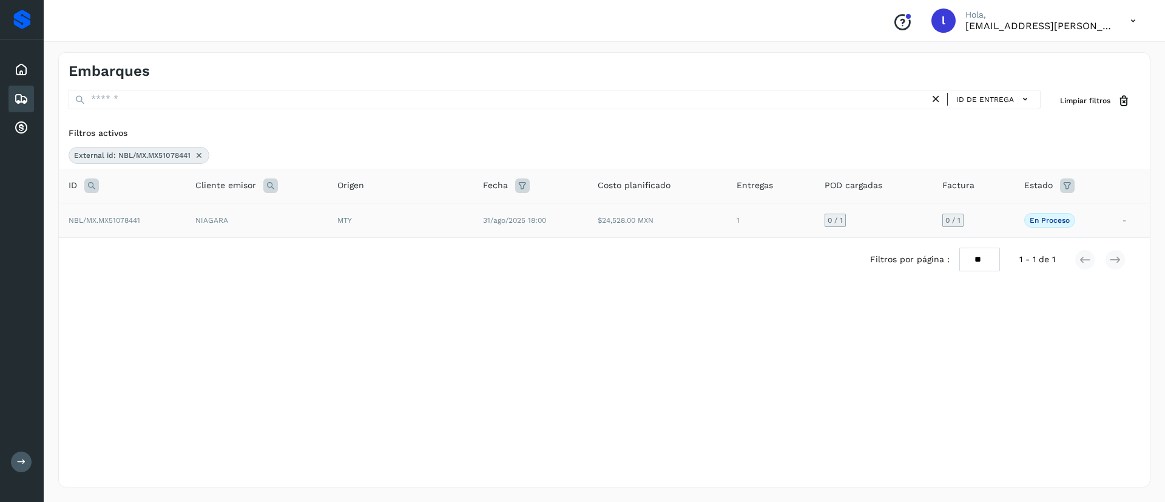
click at [611, 227] on td "$24,528.00 MXN" at bounding box center [657, 220] width 139 height 35
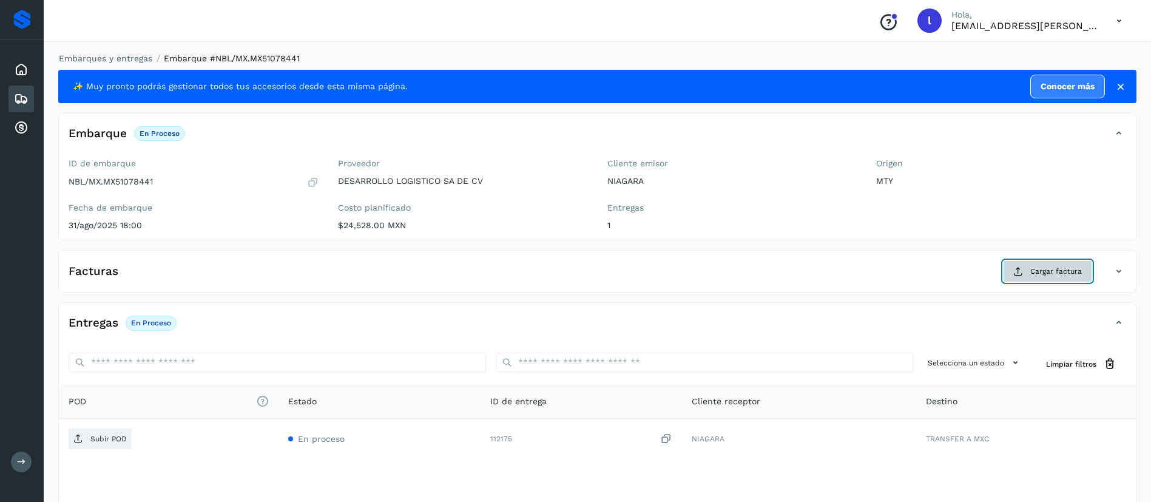
click at [1035, 274] on span "Cargar factura" at bounding box center [1056, 271] width 52 height 11
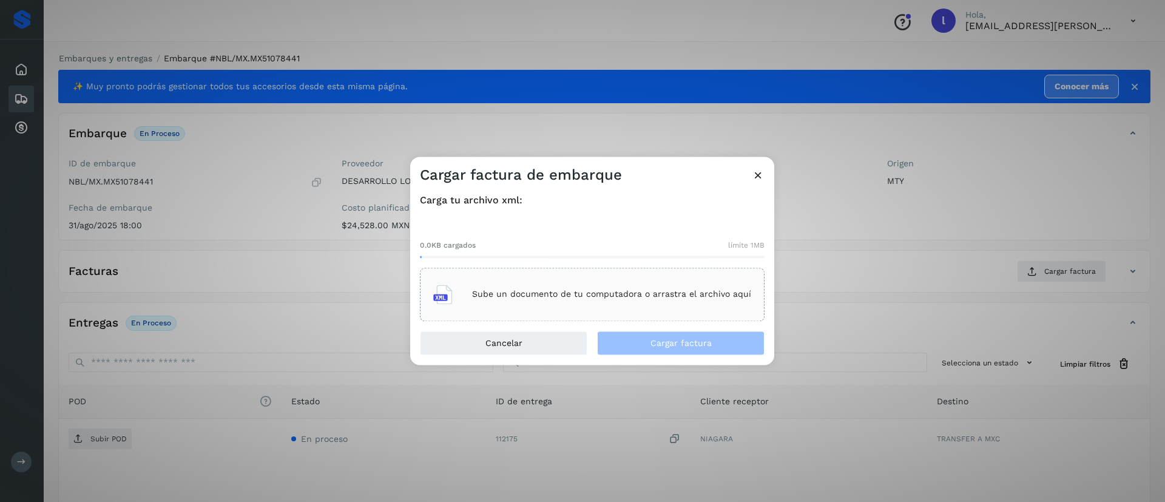
click at [589, 292] on p "Sube un documento de tu computadora o arrastra el archivo aquí" at bounding box center [611, 294] width 279 height 10
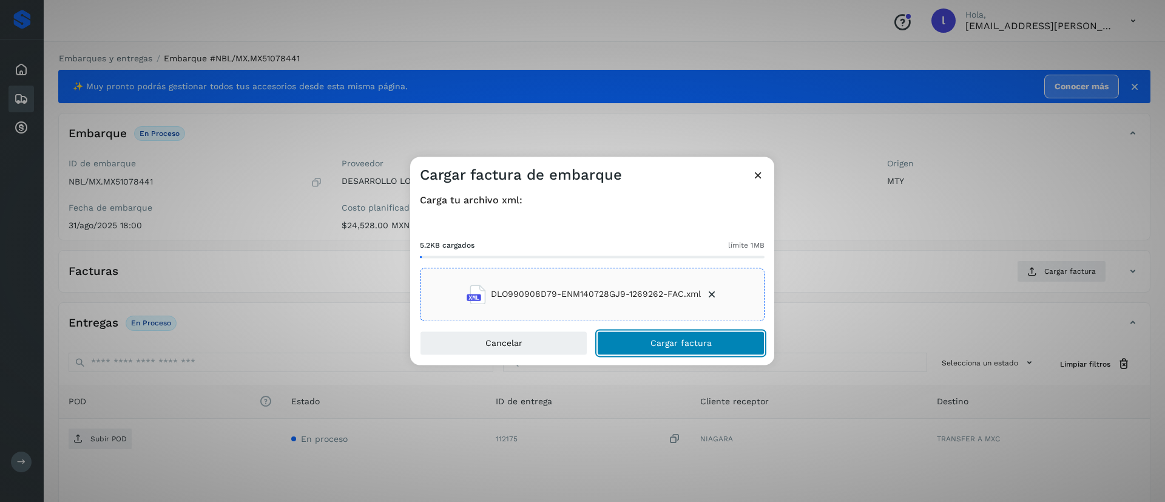
click at [640, 346] on button "Cargar factura" at bounding box center [680, 343] width 167 height 24
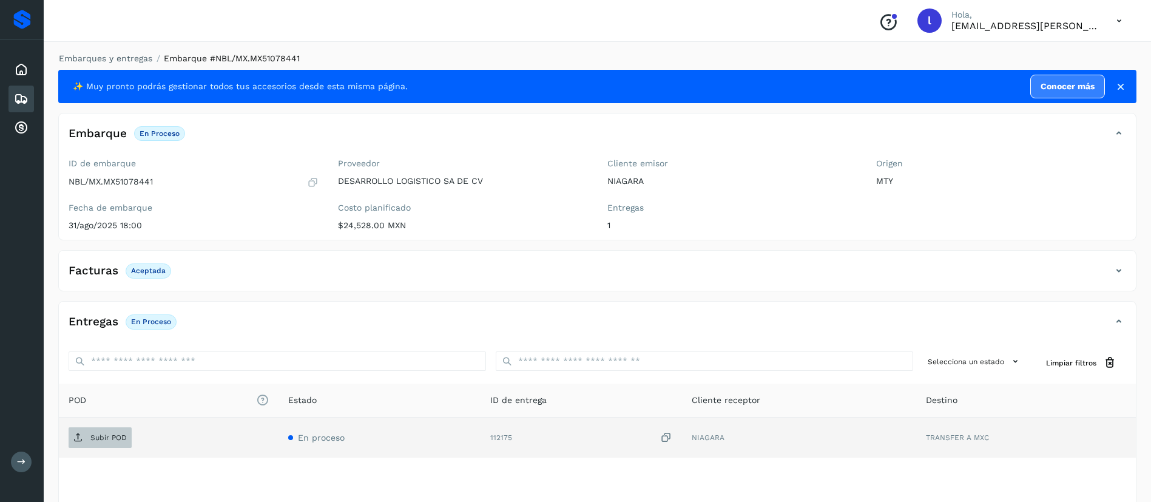
click at [98, 437] on p "Subir POD" at bounding box center [108, 437] width 36 height 8
click at [23, 103] on icon at bounding box center [21, 99] width 15 height 15
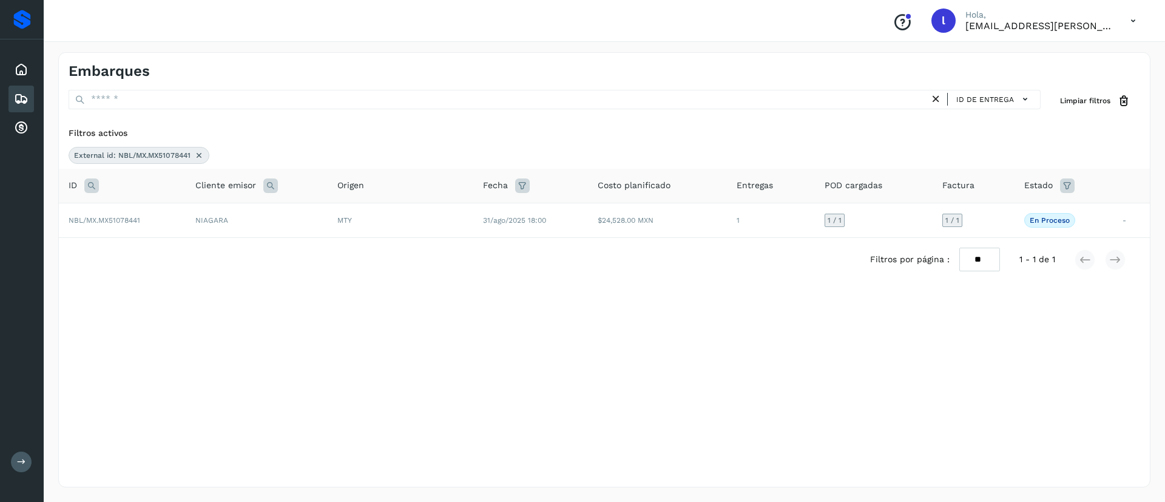
click at [198, 155] on icon at bounding box center [199, 155] width 10 height 10
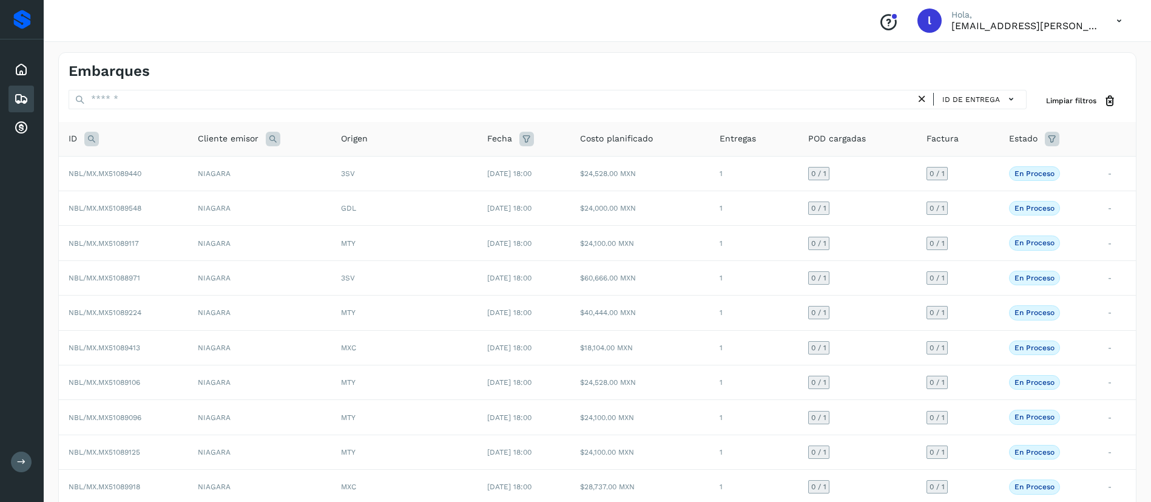
click at [89, 133] on icon at bounding box center [91, 139] width 15 height 15
click at [124, 171] on input "text" at bounding box center [171, 169] width 149 height 19
paste input "**********"
type input "**********"
click at [218, 193] on button "Buscar" at bounding box center [203, 200] width 86 height 22
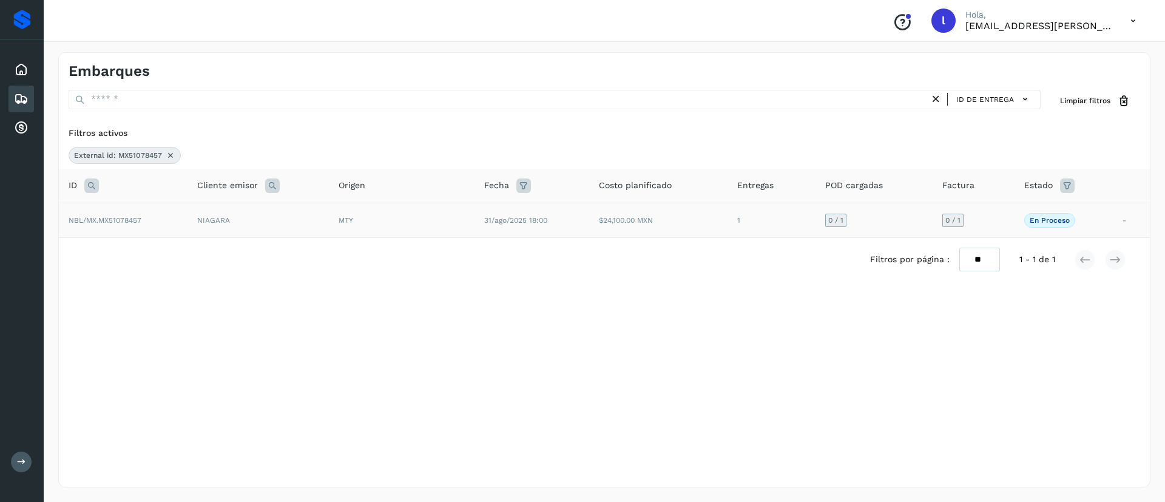
click at [575, 224] on td "31/ago/2025 18:00" at bounding box center [531, 220] width 115 height 35
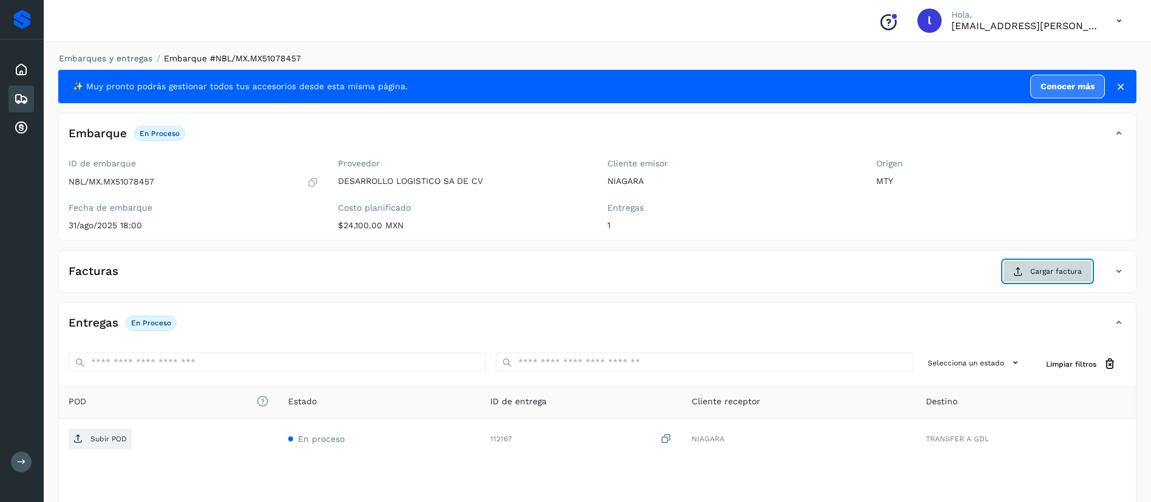
click at [1038, 269] on span "Cargar factura" at bounding box center [1056, 271] width 52 height 11
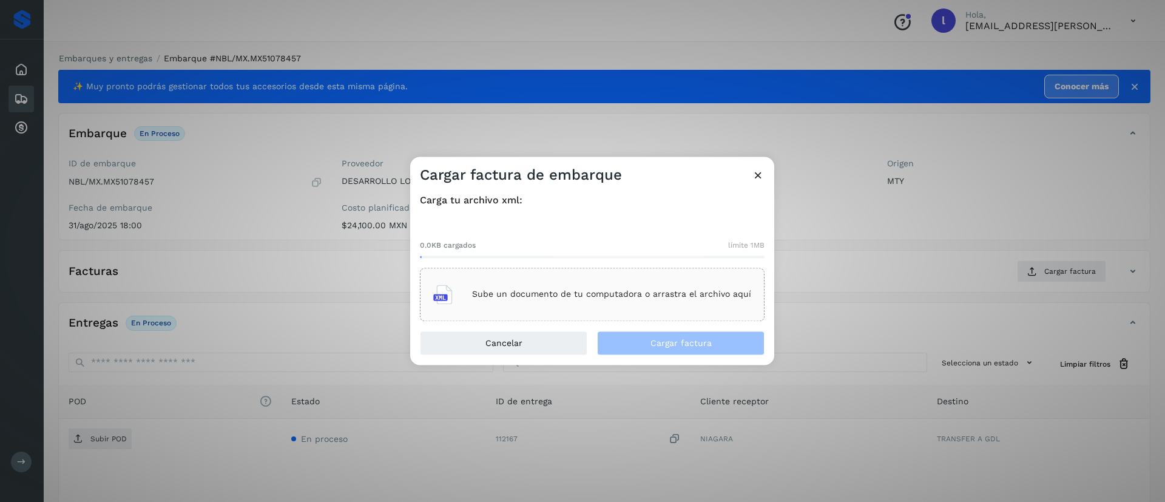
click at [569, 285] on div "Sube un documento de tu computadora o arrastra el archivo aquí" at bounding box center [592, 294] width 318 height 33
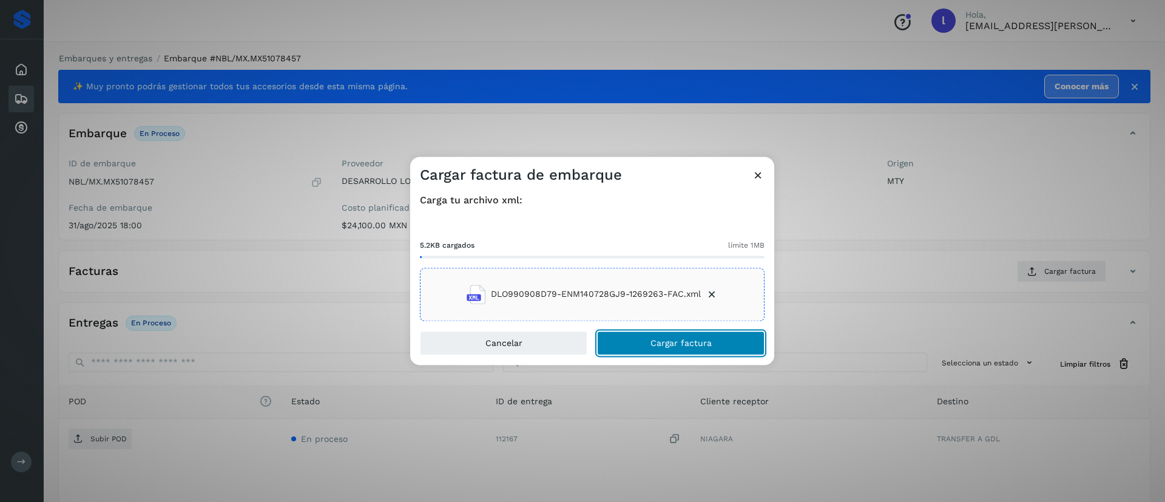
click at [662, 343] on span "Cargar factura" at bounding box center [680, 342] width 61 height 8
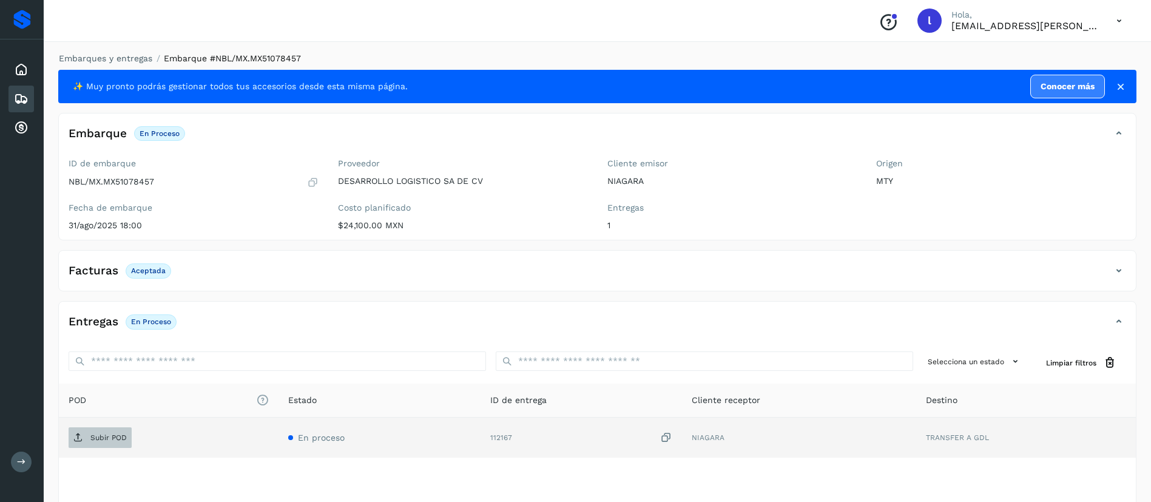
click at [94, 433] on p "Subir POD" at bounding box center [108, 437] width 36 height 8
click at [21, 103] on icon at bounding box center [21, 99] width 15 height 15
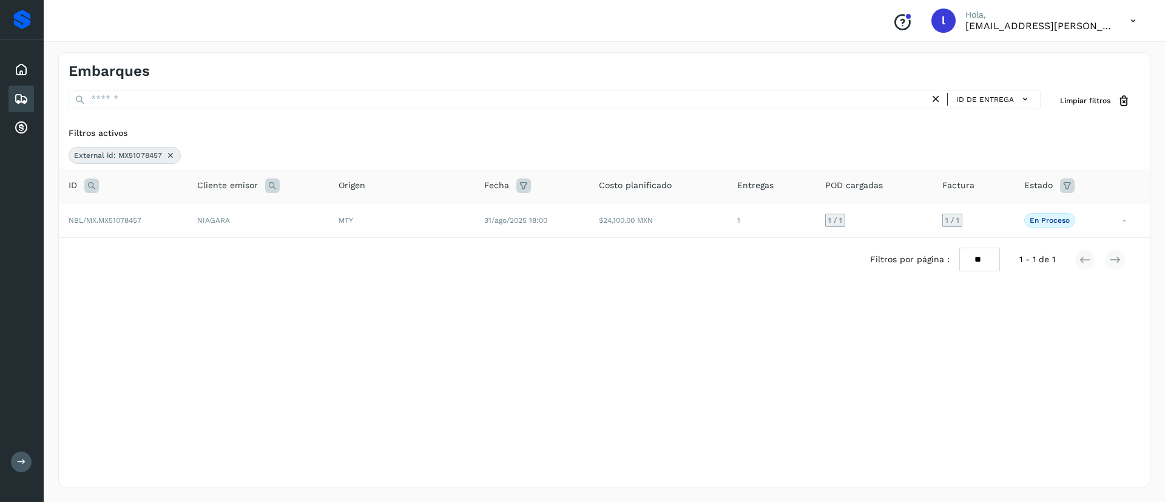
click at [168, 153] on icon at bounding box center [171, 155] width 10 height 10
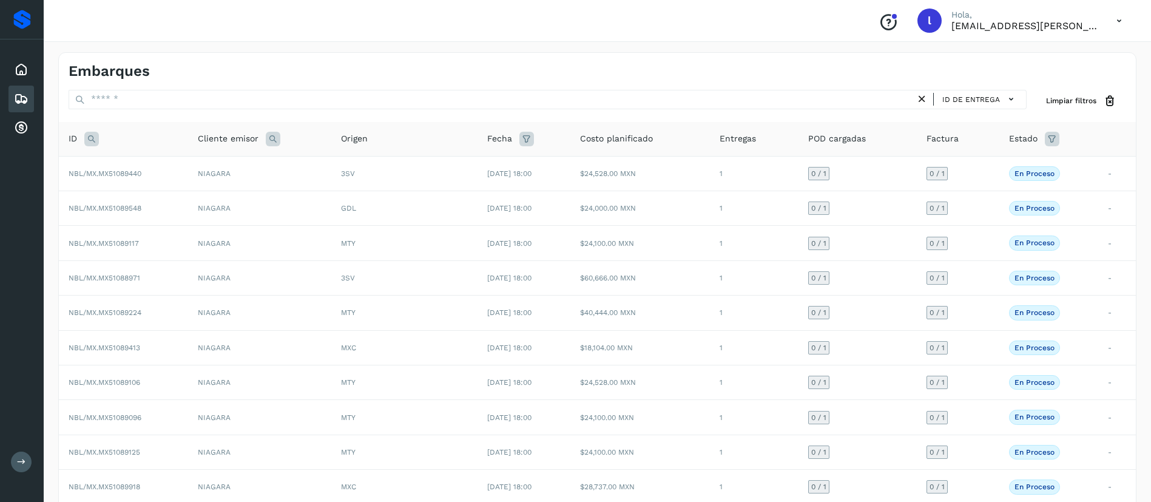
click at [87, 136] on icon at bounding box center [91, 139] width 15 height 15
click at [133, 167] on input "text" at bounding box center [171, 169] width 149 height 19
paste input "**********"
type input "**********"
click at [212, 204] on span "Buscar" at bounding box center [203, 199] width 24 height 11
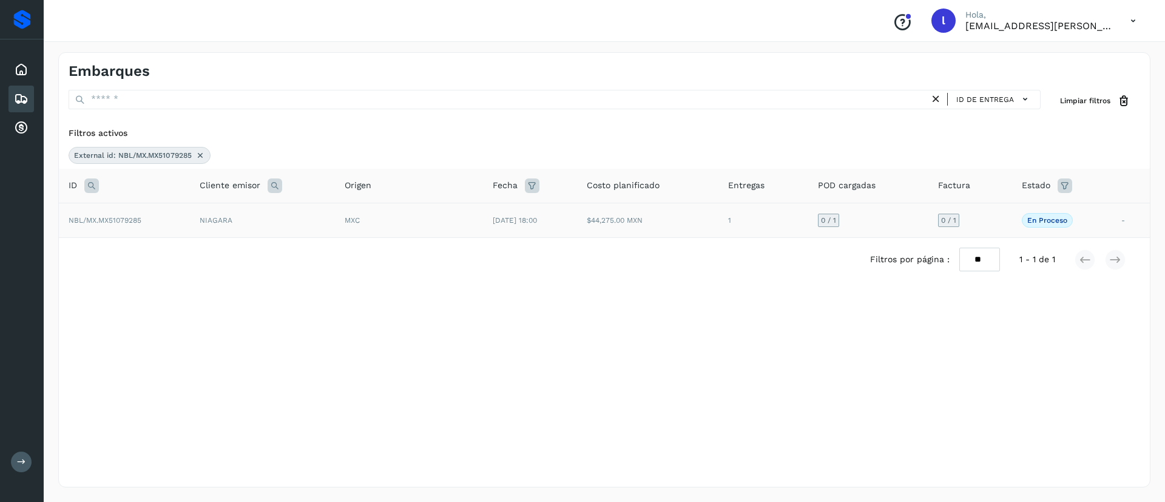
click at [438, 218] on div "MXC" at bounding box center [409, 220] width 129 height 11
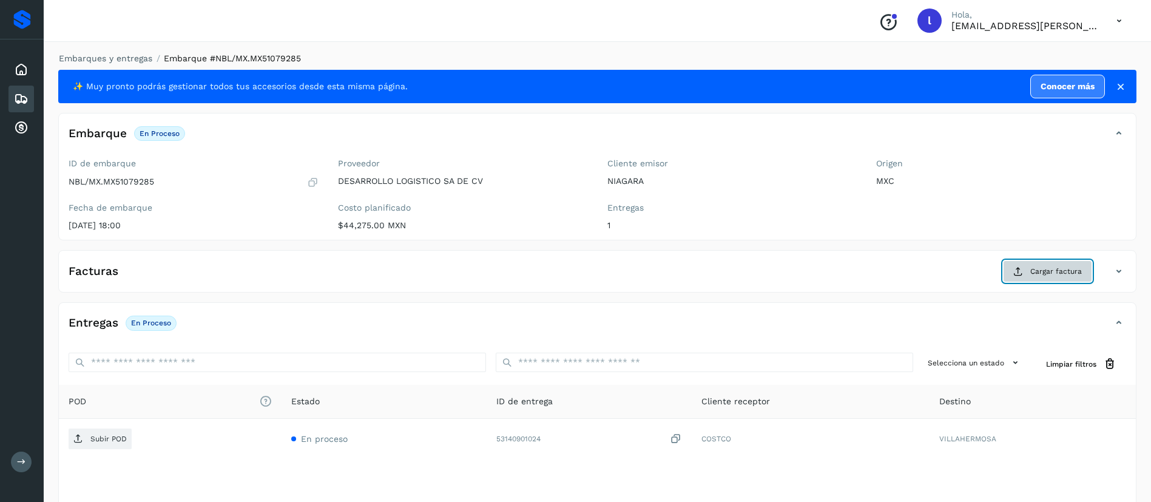
click at [1030, 277] on button "Cargar factura" at bounding box center [1047, 271] width 89 height 22
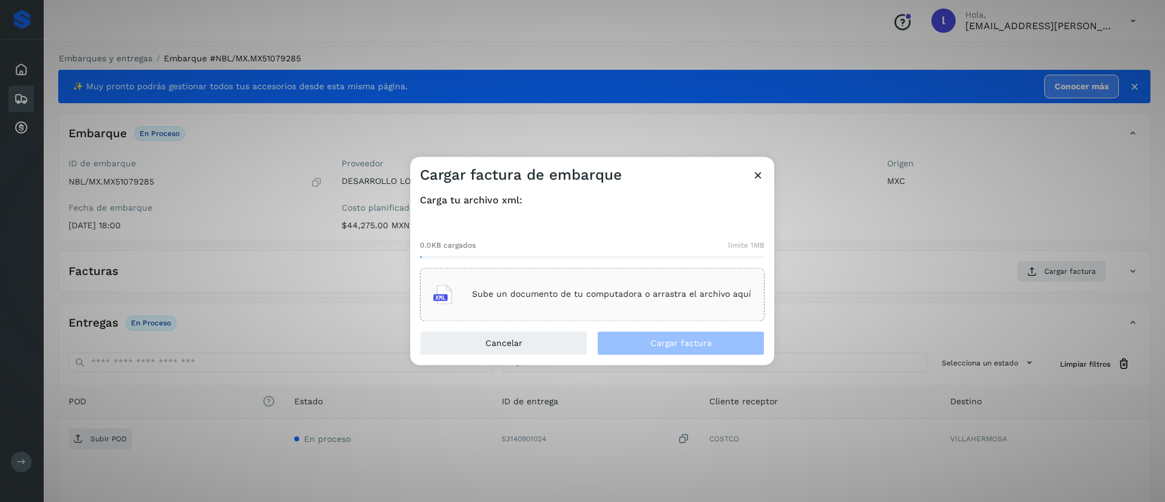
click at [534, 311] on div "Sube un documento de tu computadora o arrastra el archivo aquí" at bounding box center [592, 293] width 345 height 53
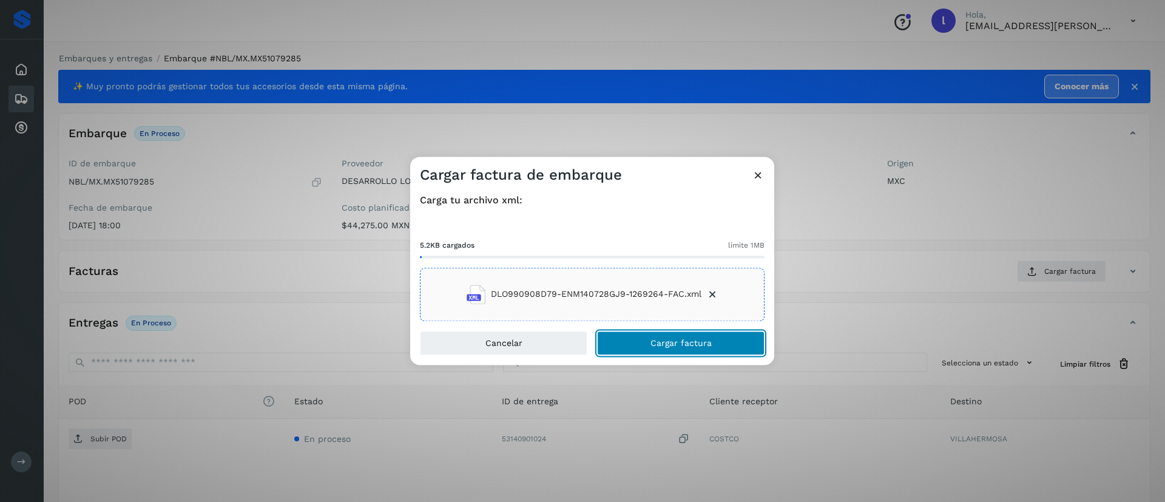
click at [673, 336] on button "Cargar factura" at bounding box center [680, 343] width 167 height 24
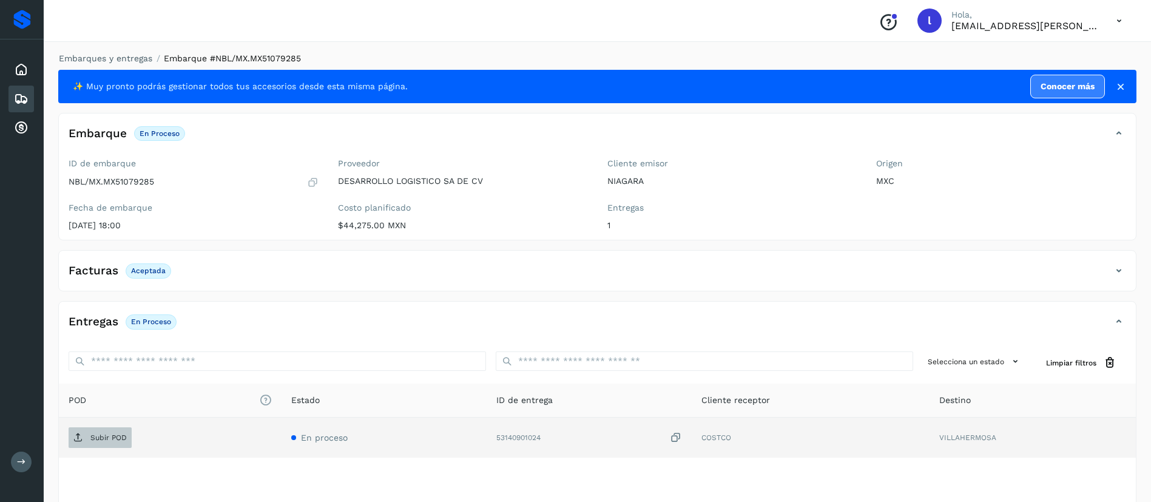
click at [103, 442] on span "Subir POD" at bounding box center [100, 437] width 63 height 19
click at [12, 96] on div "Embarques" at bounding box center [20, 99] width 25 height 27
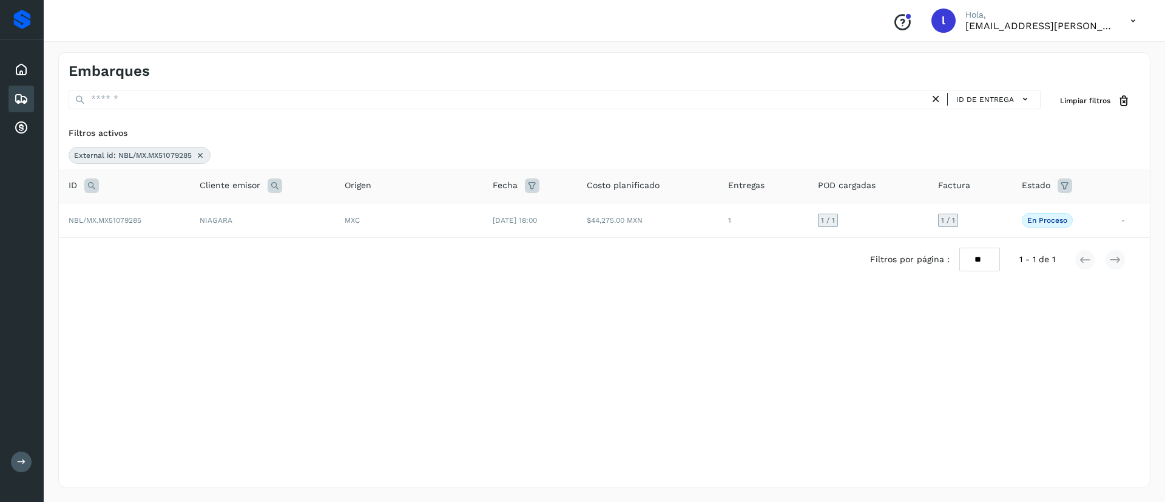
click at [199, 155] on icon at bounding box center [200, 155] width 10 height 10
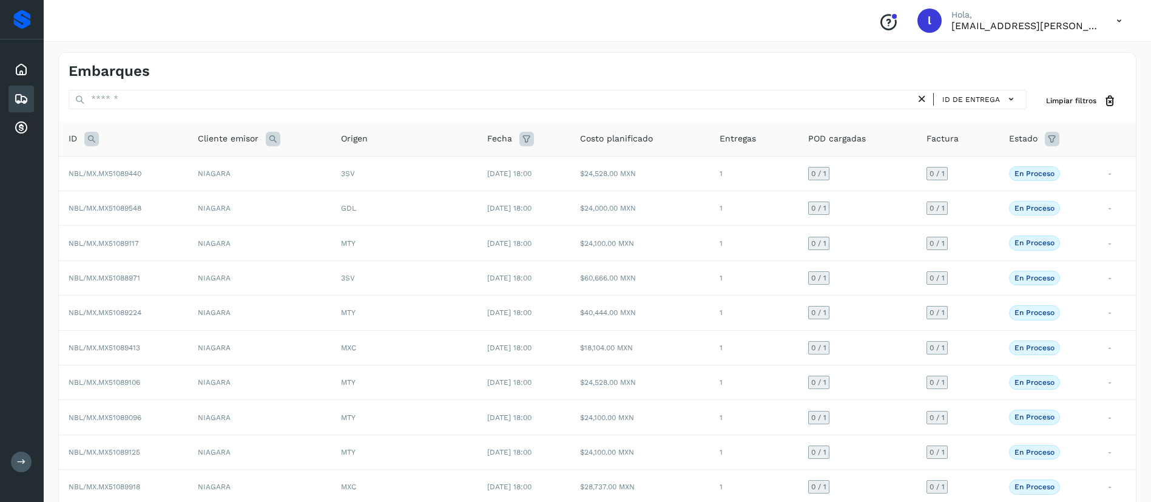
click at [91, 141] on icon at bounding box center [91, 139] width 15 height 15
click at [132, 172] on input "text" at bounding box center [171, 169] width 149 height 19
paste input "**********"
type input "**********"
click at [206, 206] on button "Buscar" at bounding box center [203, 200] width 86 height 22
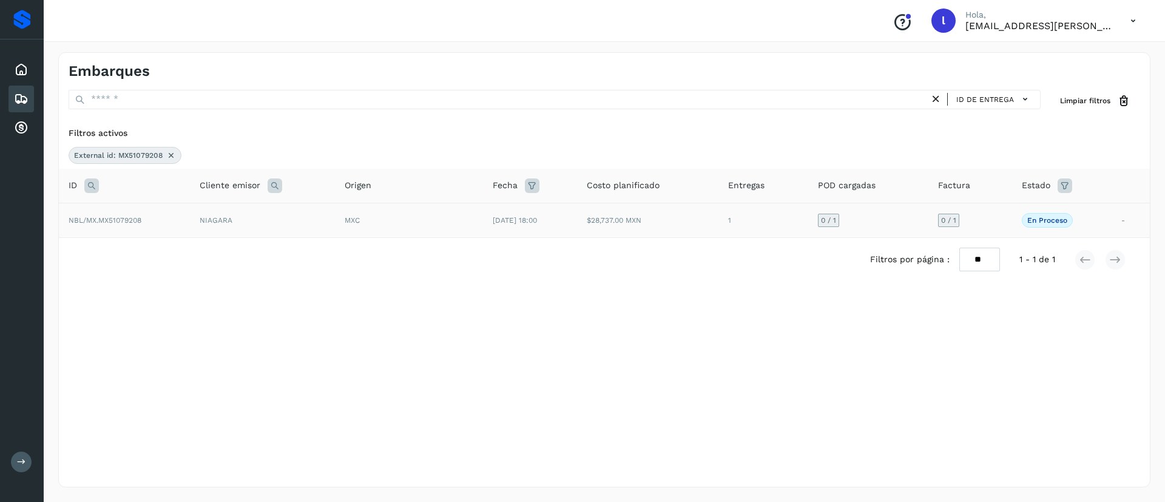
click at [489, 224] on td "[DATE] 18:00" at bounding box center [530, 220] width 94 height 35
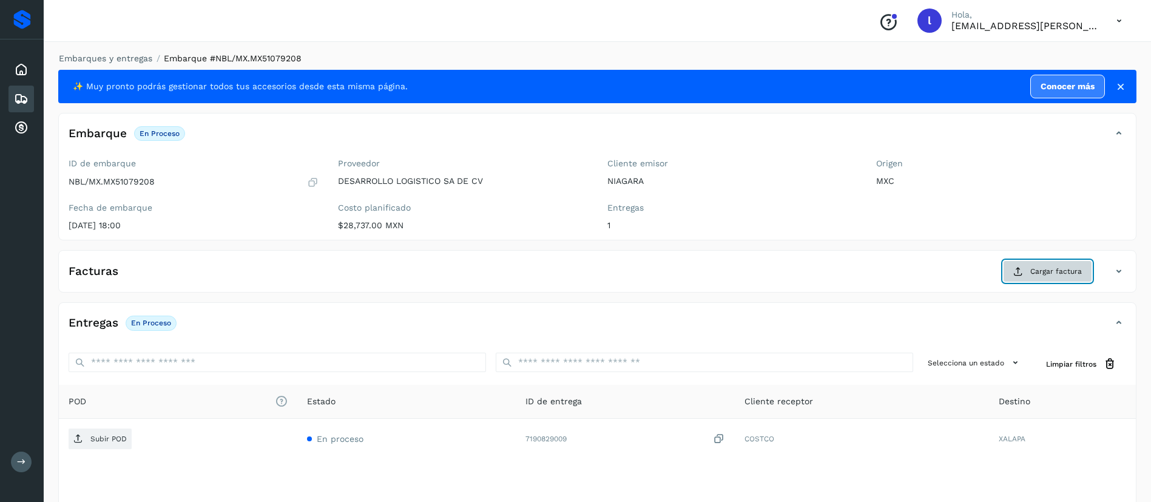
click at [1023, 272] on icon at bounding box center [1018, 271] width 10 height 10
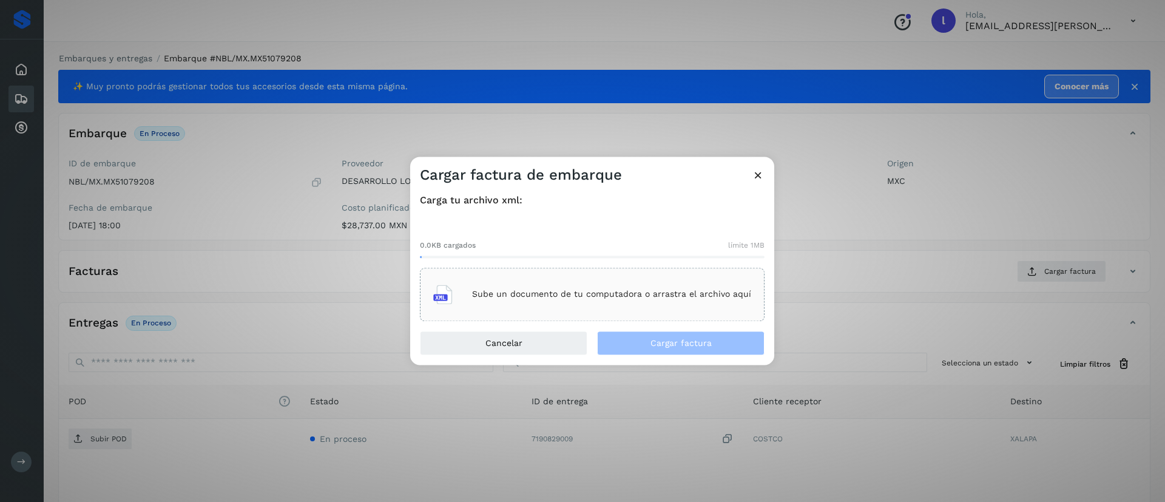
click at [626, 291] on p "Sube un documento de tu computadora o arrastra el archivo aquí" at bounding box center [611, 294] width 279 height 10
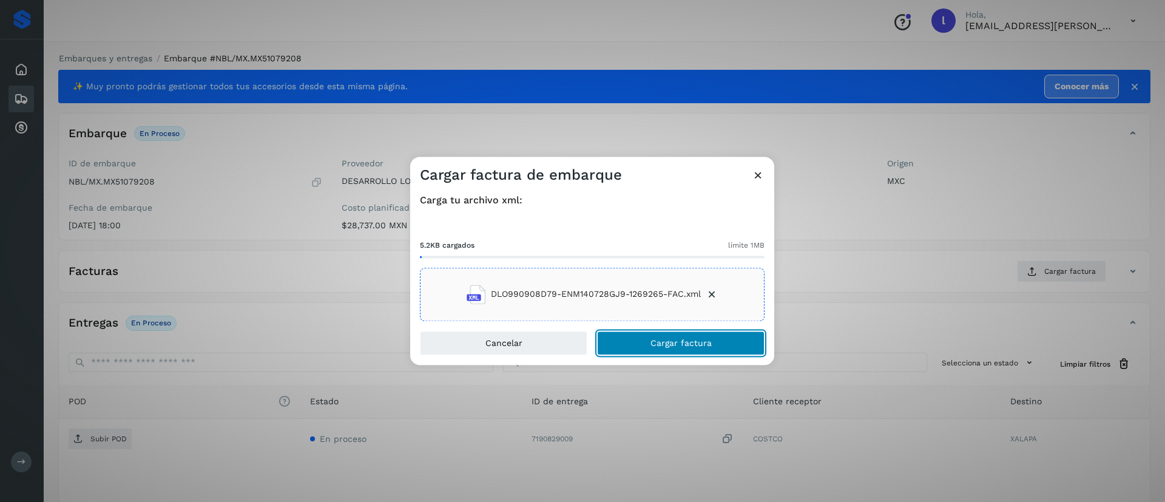
click at [660, 341] on span "Cargar factura" at bounding box center [680, 342] width 61 height 8
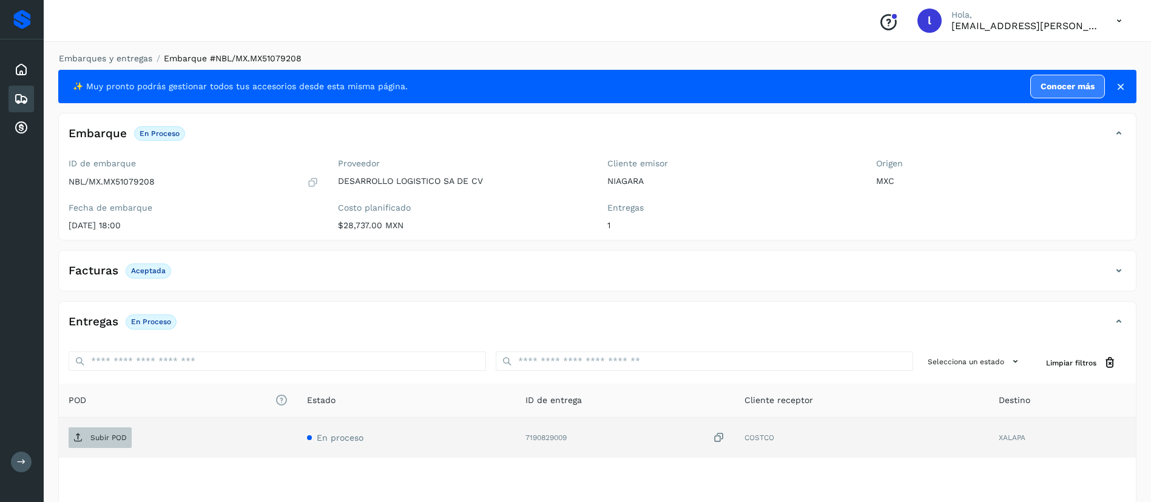
click at [103, 428] on span "Subir POD" at bounding box center [100, 437] width 63 height 19
click at [15, 92] on icon at bounding box center [21, 99] width 15 height 15
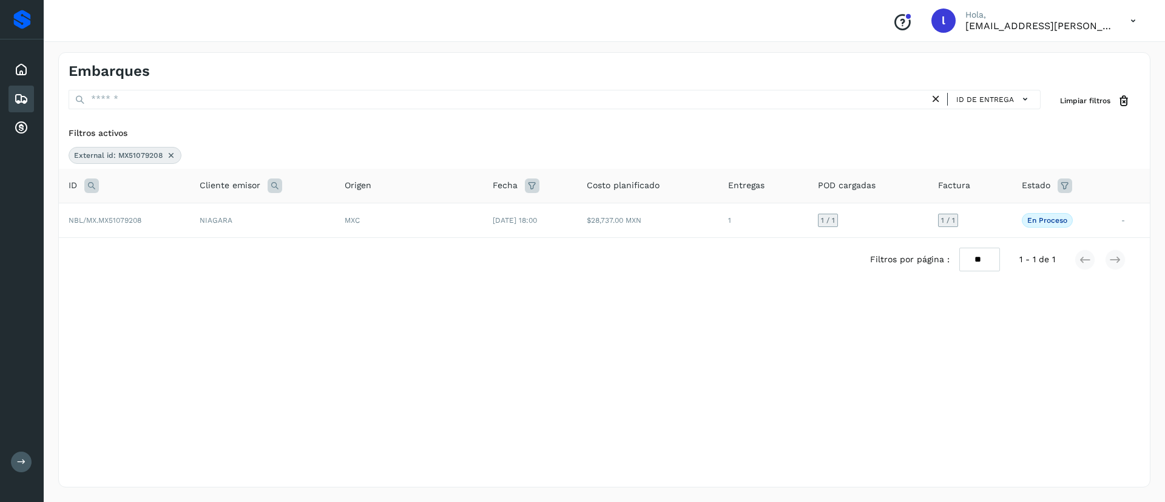
click at [169, 153] on icon at bounding box center [171, 155] width 10 height 10
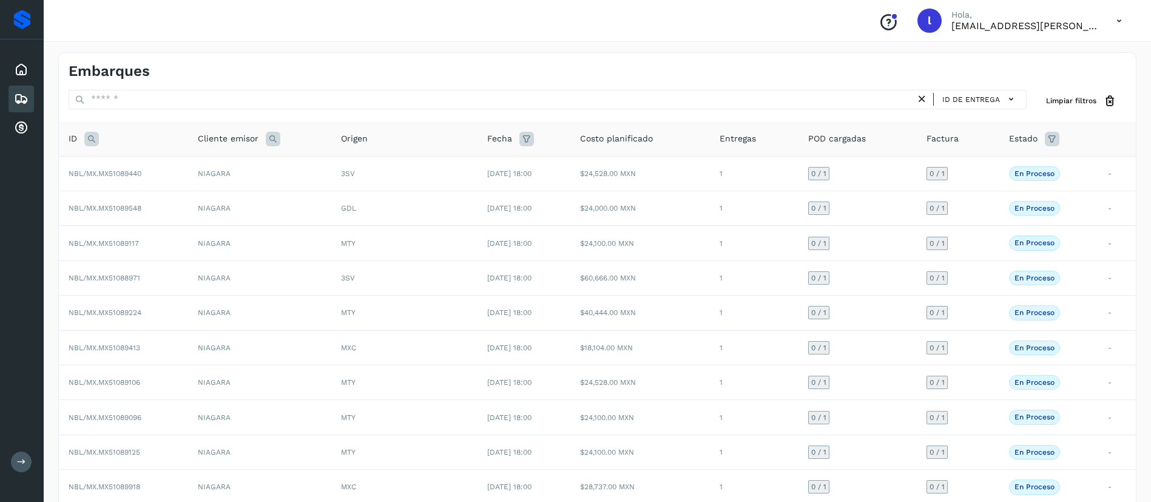
click at [95, 139] on icon at bounding box center [91, 139] width 15 height 15
click at [146, 173] on input "text" at bounding box center [171, 169] width 149 height 19
paste input "**********"
type input "**********"
click at [199, 197] on span "Buscar" at bounding box center [203, 199] width 24 height 11
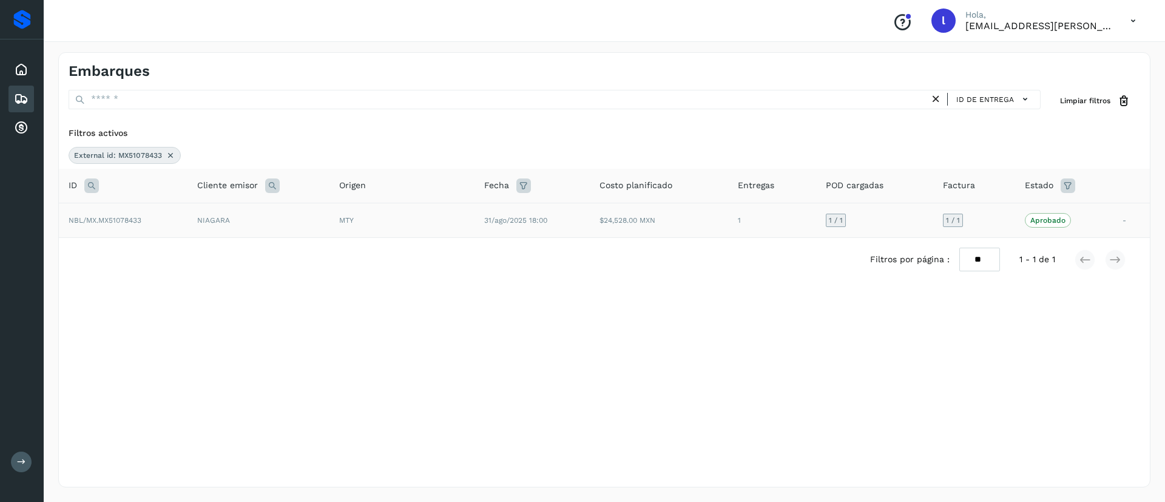
click at [616, 217] on td "$24,528.00 MXN" at bounding box center [659, 220] width 138 height 35
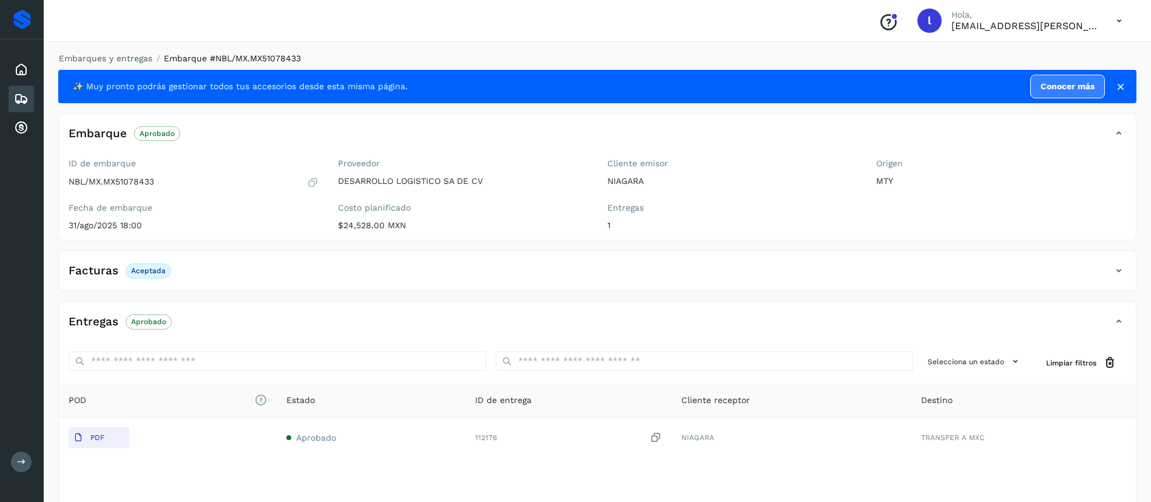
click at [30, 106] on div "Embarques" at bounding box center [20, 99] width 25 height 27
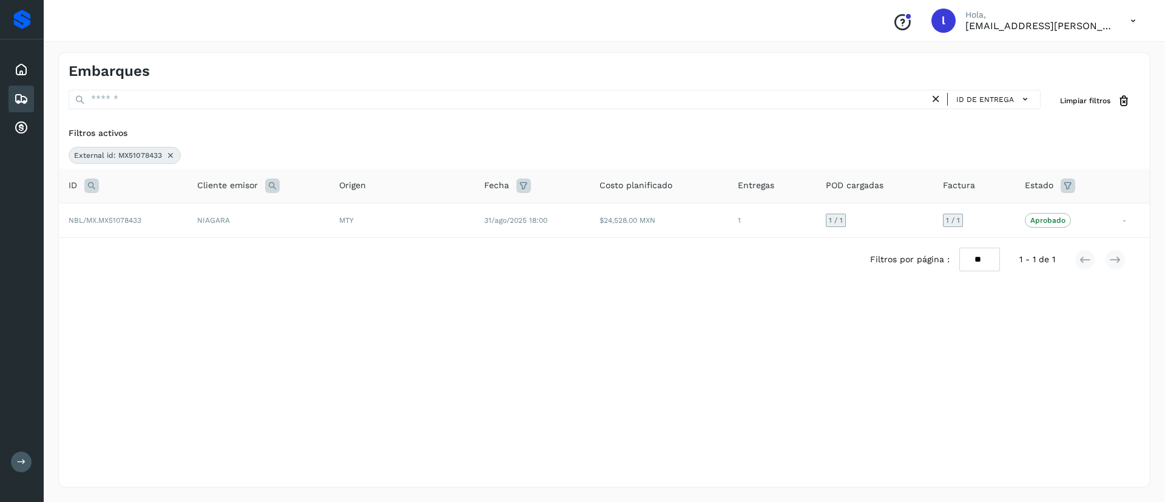
click at [173, 155] on icon at bounding box center [171, 155] width 10 height 10
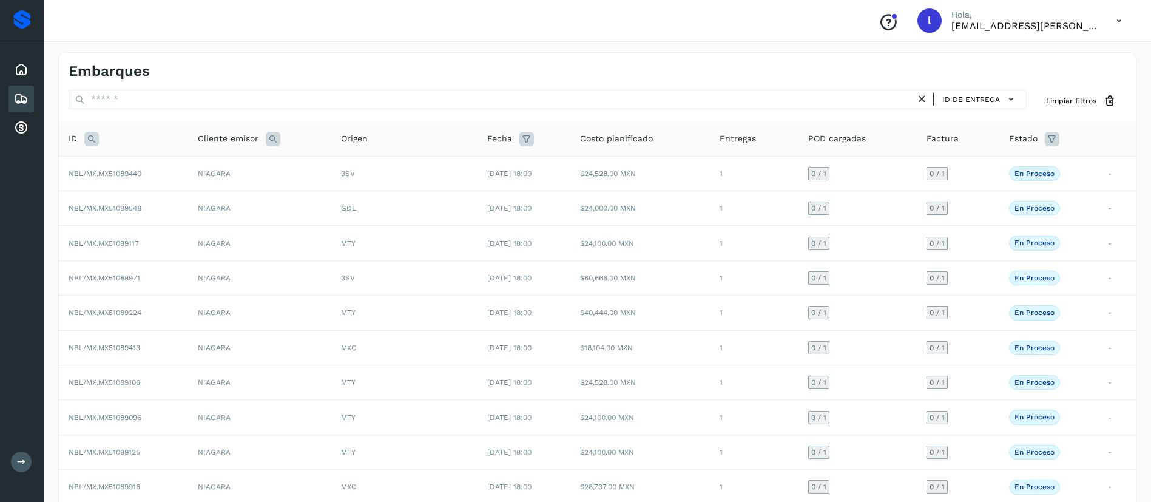
click at [85, 141] on icon at bounding box center [91, 139] width 15 height 15
click at [133, 168] on input "text" at bounding box center [171, 169] width 149 height 19
paste input "**********"
type input "**********"
click at [204, 200] on span "Buscar" at bounding box center [203, 199] width 24 height 11
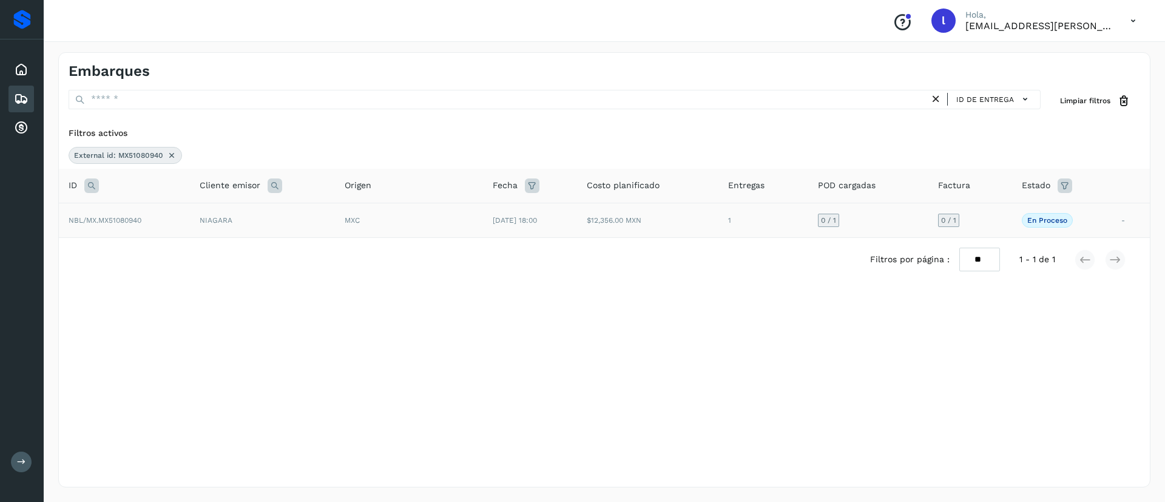
click at [668, 227] on td "$12,356.00 MXN" at bounding box center [647, 220] width 141 height 35
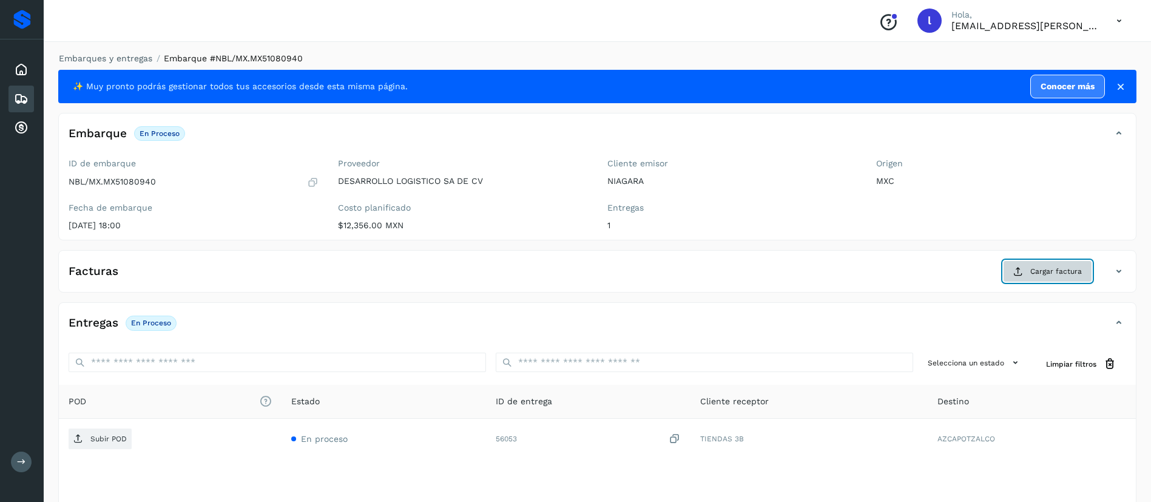
click at [1037, 267] on span "Cargar factura" at bounding box center [1056, 271] width 52 height 11
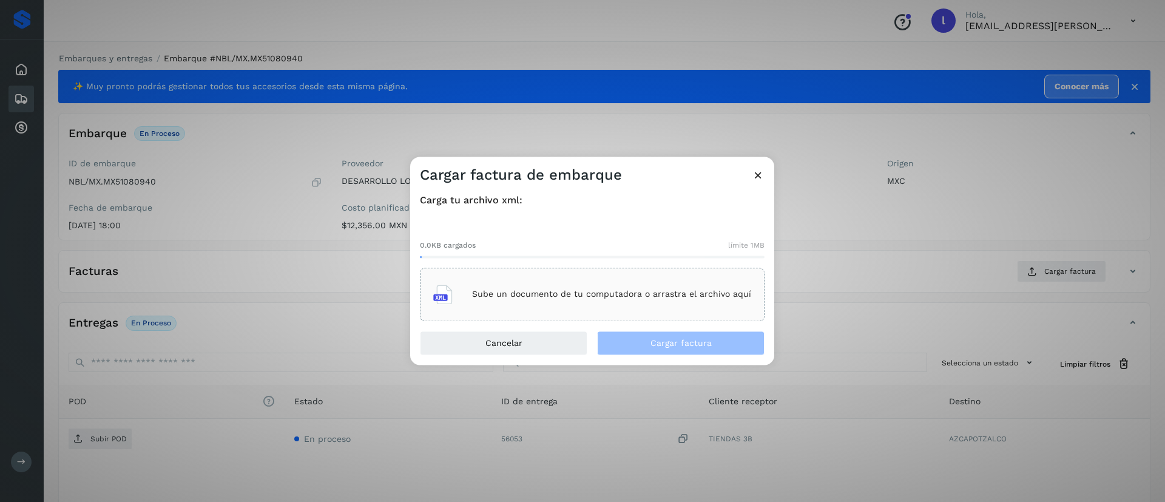
click at [535, 296] on p "Sube un documento de tu computadora o arrastra el archivo aquí" at bounding box center [611, 294] width 279 height 10
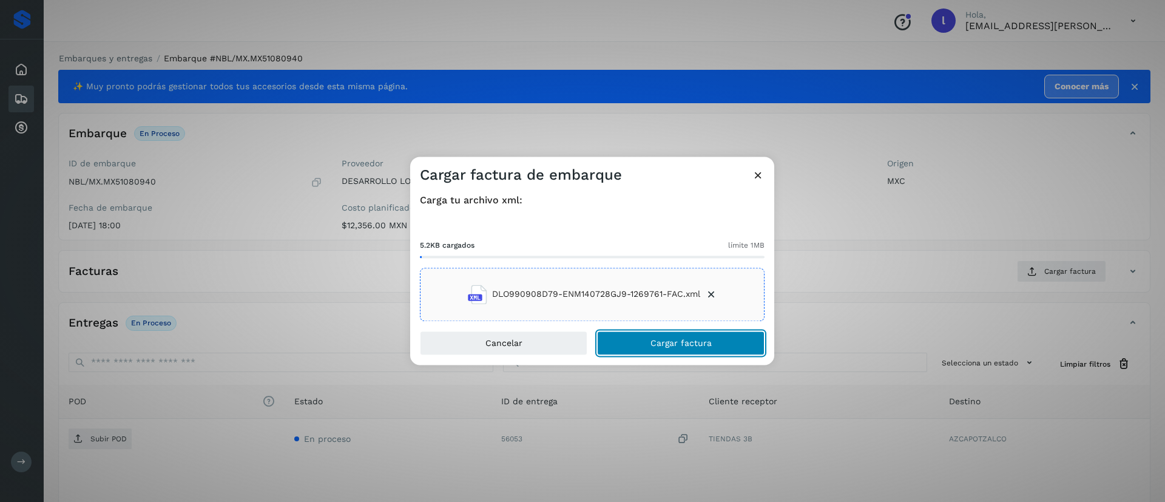
click at [636, 331] on button "Cargar factura" at bounding box center [680, 343] width 167 height 24
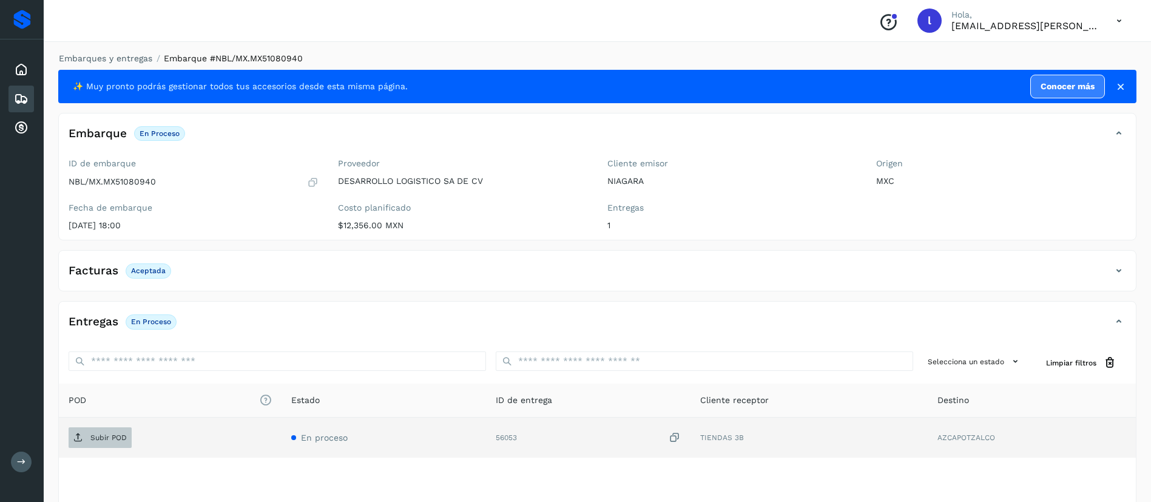
click at [99, 440] on p "Subir POD" at bounding box center [108, 437] width 36 height 8
click at [16, 100] on icon at bounding box center [21, 99] width 15 height 15
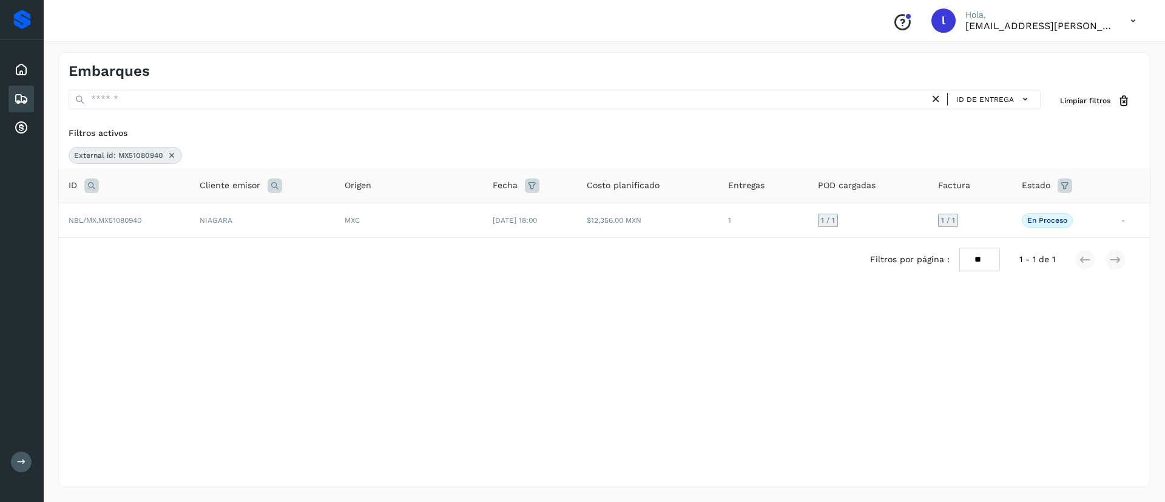
click at [169, 155] on icon at bounding box center [172, 155] width 10 height 10
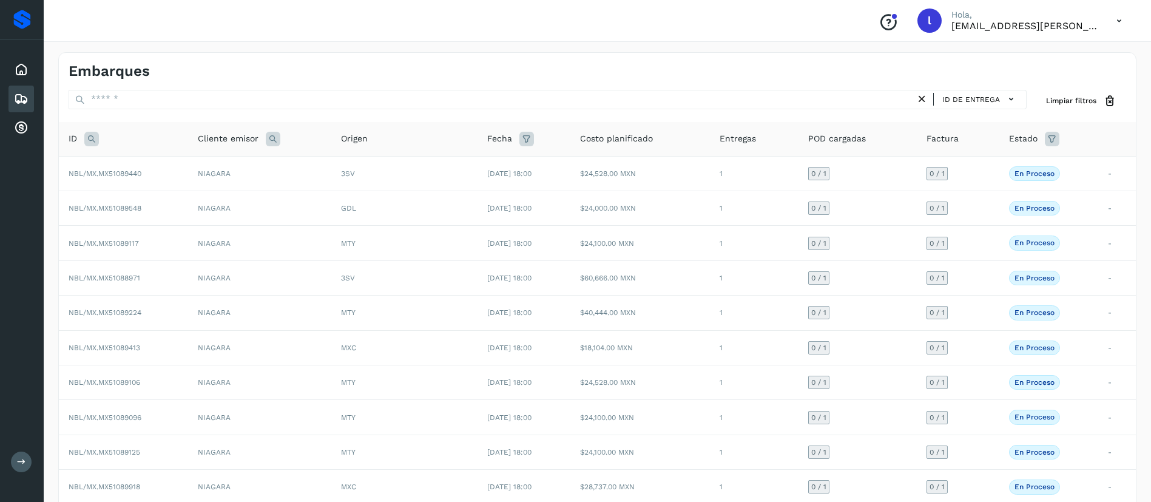
click at [93, 137] on icon at bounding box center [91, 139] width 15 height 15
click at [148, 167] on input "text" at bounding box center [171, 169] width 149 height 19
paste input "**********"
type input "**********"
click at [198, 202] on span "Buscar" at bounding box center [203, 199] width 24 height 11
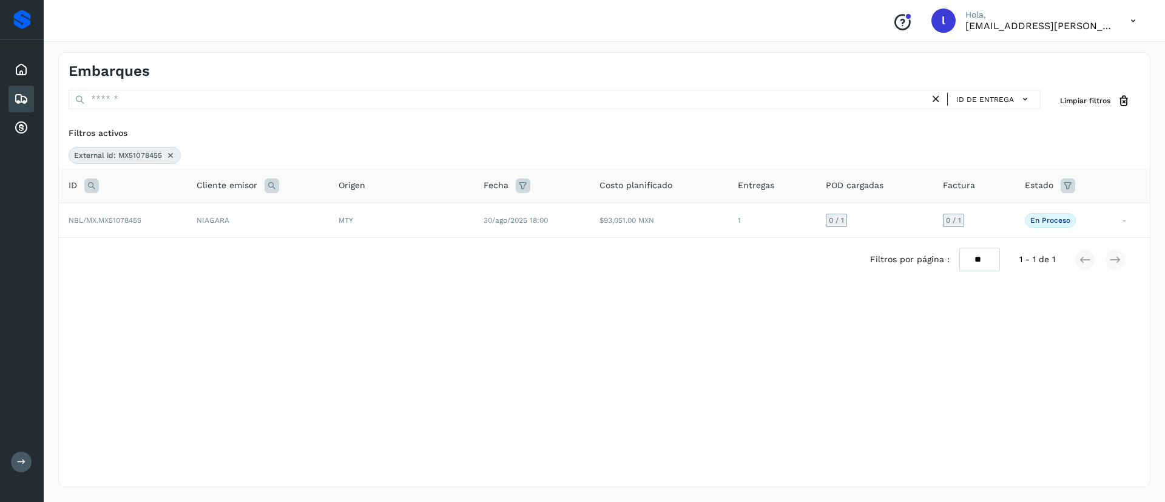
click at [475, 244] on div "Filtros por página : ** ** ** 1 - 1 de 1" at bounding box center [604, 259] width 1091 height 43
click at [547, 212] on td "30/ago/2025 18:00" at bounding box center [532, 220] width 116 height 35
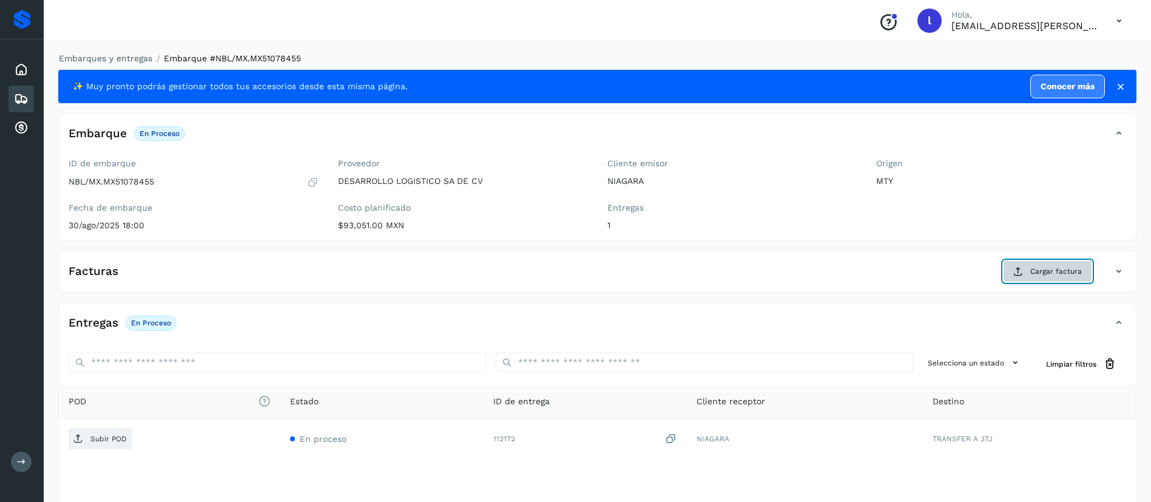
click at [1054, 277] on button "Cargar factura" at bounding box center [1047, 271] width 89 height 22
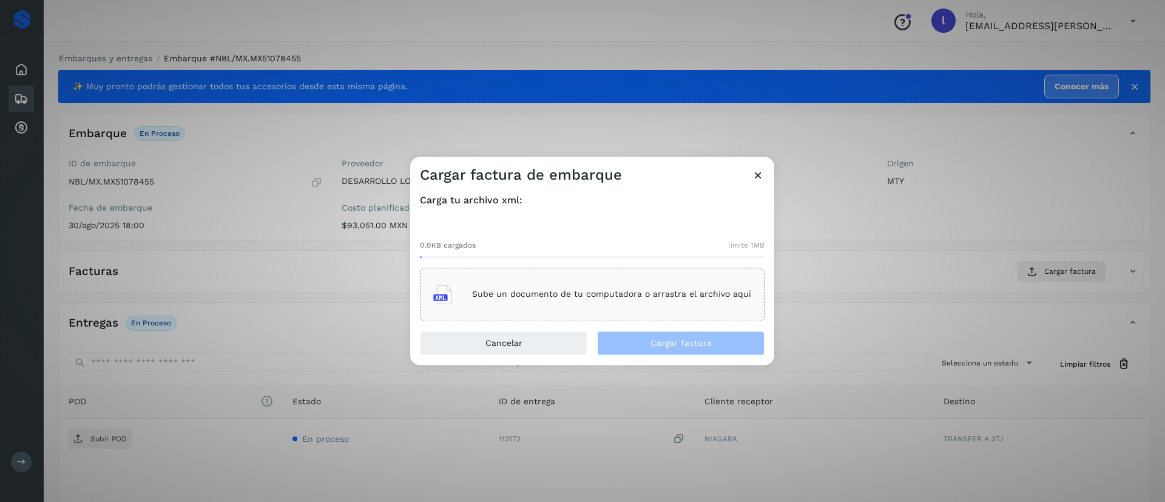
click at [524, 284] on div "Sube un documento de tu computadora o arrastra el archivo aquí" at bounding box center [592, 294] width 318 height 33
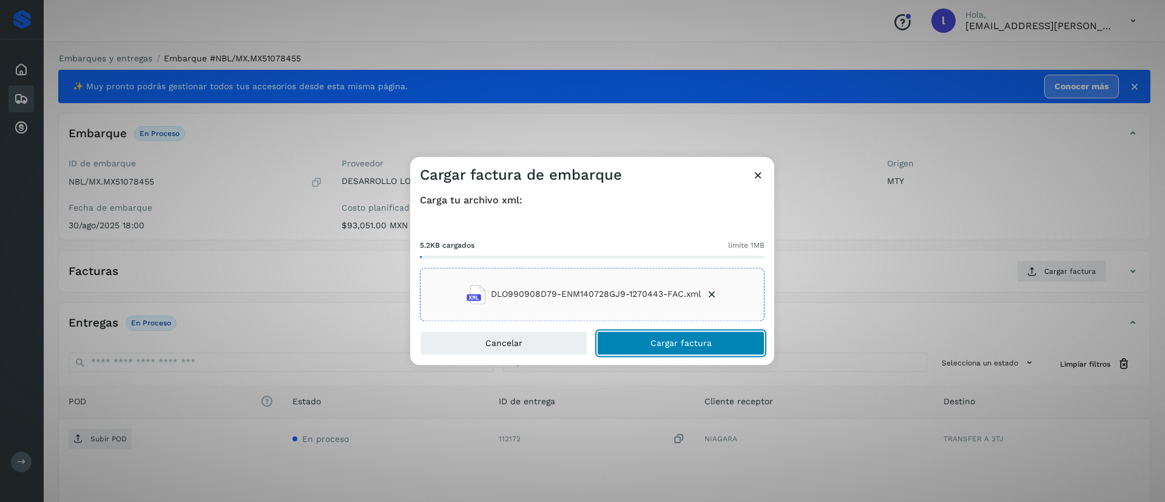
click at [642, 336] on button "Cargar factura" at bounding box center [680, 343] width 167 height 24
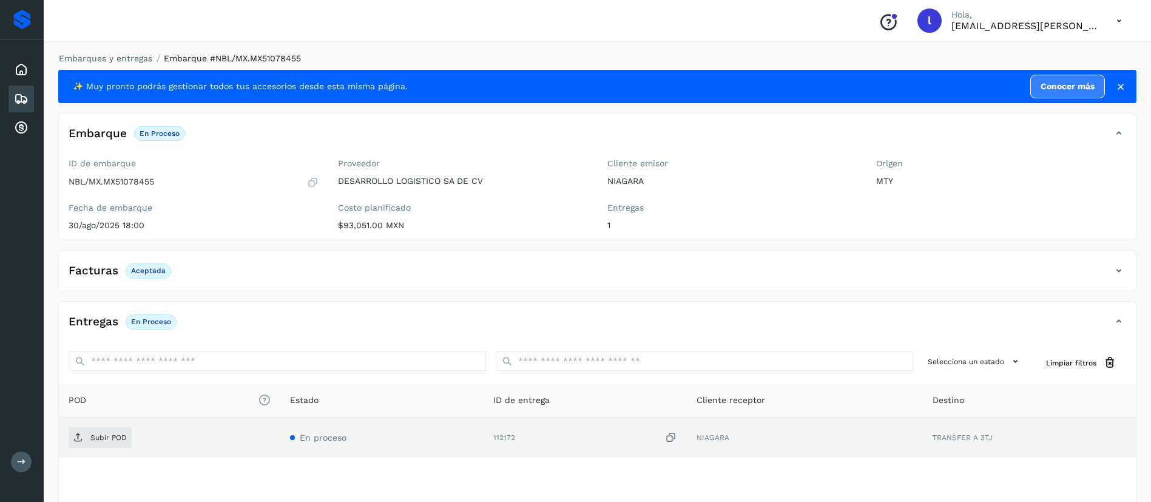
click at [99, 425] on td "Subir POD" at bounding box center [169, 437] width 221 height 40
click at [92, 439] on p "Subir POD" at bounding box center [108, 437] width 36 height 8
click at [21, 99] on icon at bounding box center [21, 99] width 15 height 15
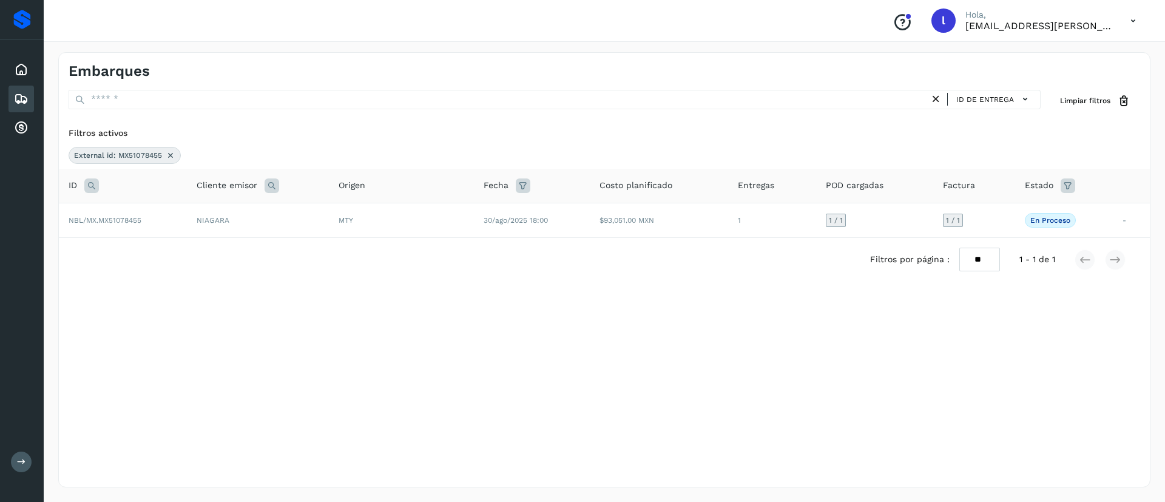
click at [168, 155] on icon at bounding box center [171, 155] width 10 height 10
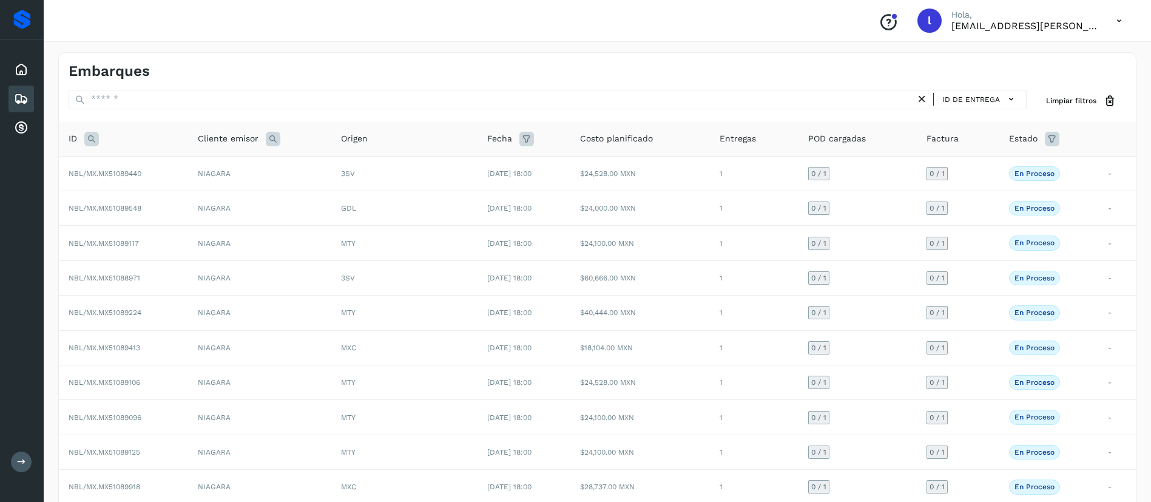
click at [89, 138] on icon at bounding box center [91, 139] width 15 height 15
click at [133, 173] on input "text" at bounding box center [171, 169] width 149 height 19
paste input "**********"
type input "**********"
click at [204, 197] on span "Buscar" at bounding box center [203, 199] width 24 height 11
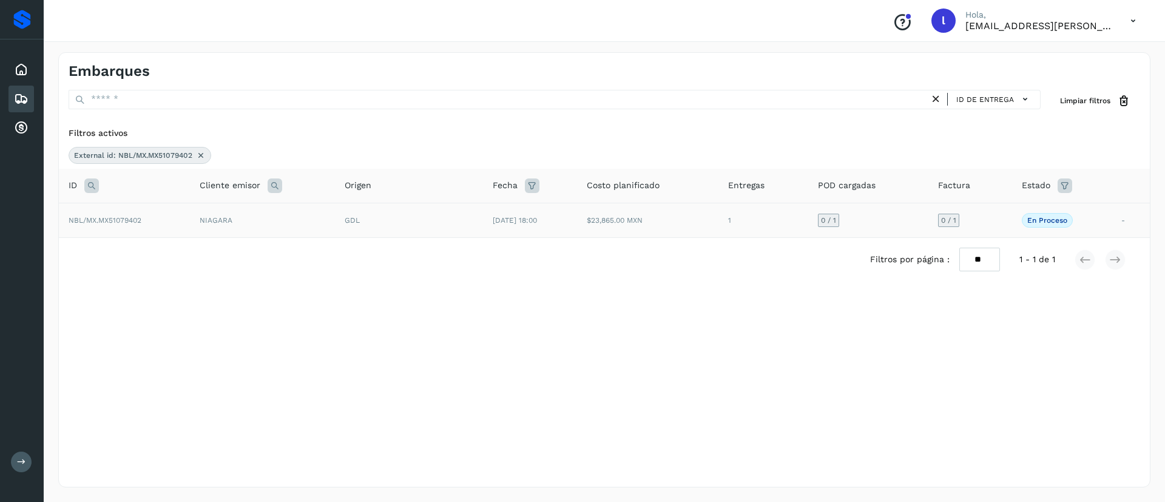
click at [597, 217] on td "$23,865.00 MXN" at bounding box center [647, 220] width 141 height 35
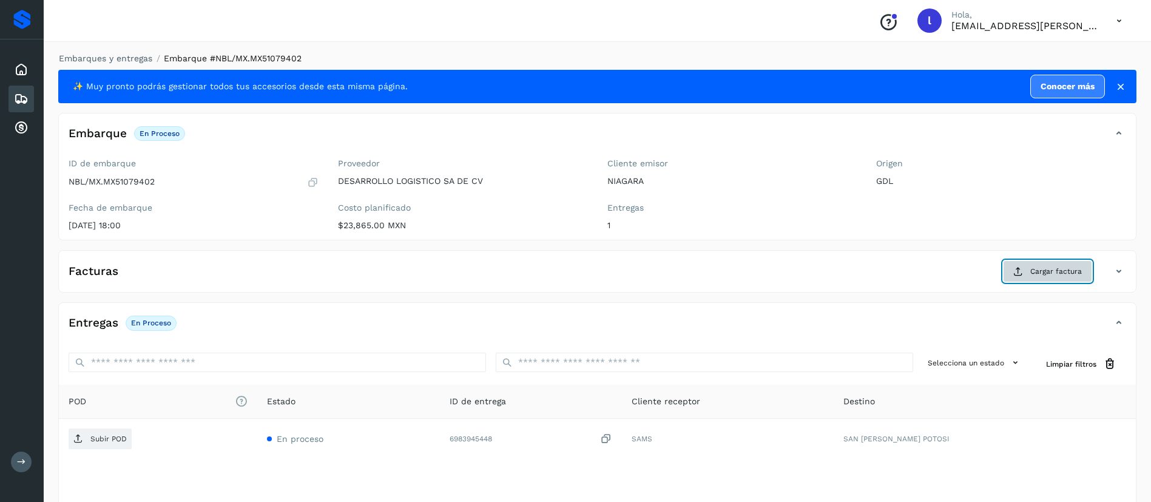
click at [1038, 266] on span "Cargar factura" at bounding box center [1056, 271] width 52 height 11
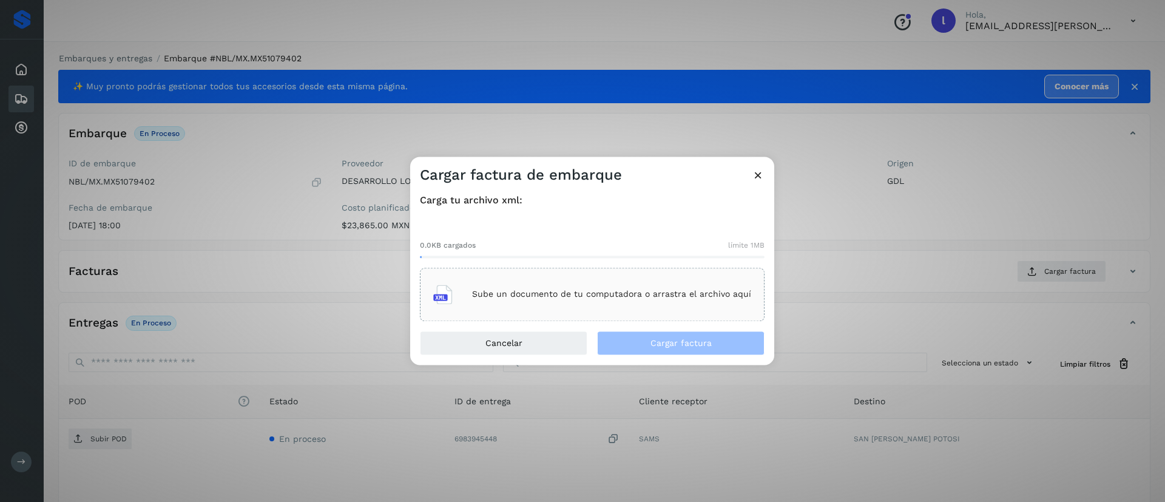
click at [583, 287] on div "Sube un documento de tu computadora o arrastra el archivo aquí" at bounding box center [592, 294] width 318 height 33
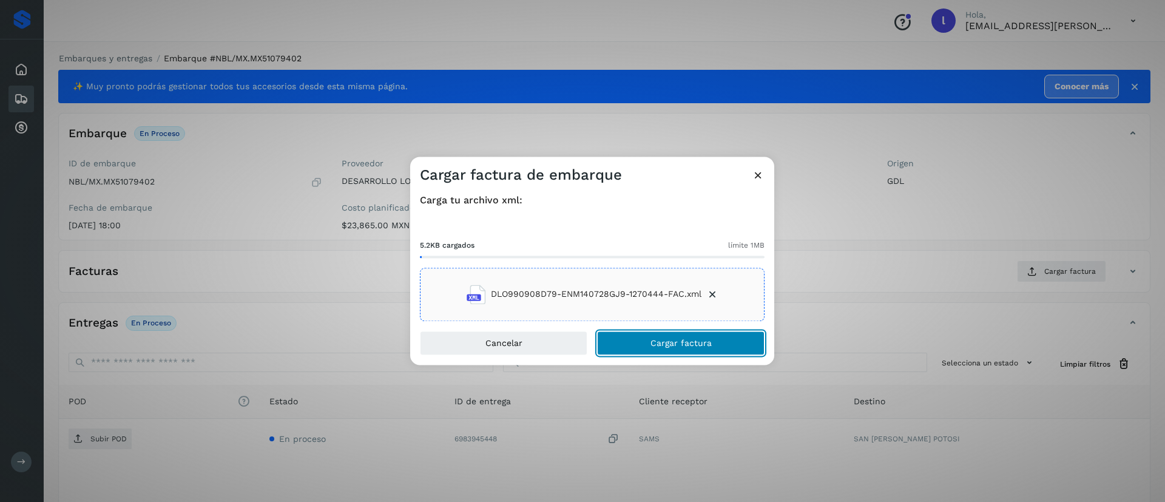
click at [678, 354] on button "Cargar factura" at bounding box center [680, 343] width 167 height 24
